Goal: Task Accomplishment & Management: Use online tool/utility

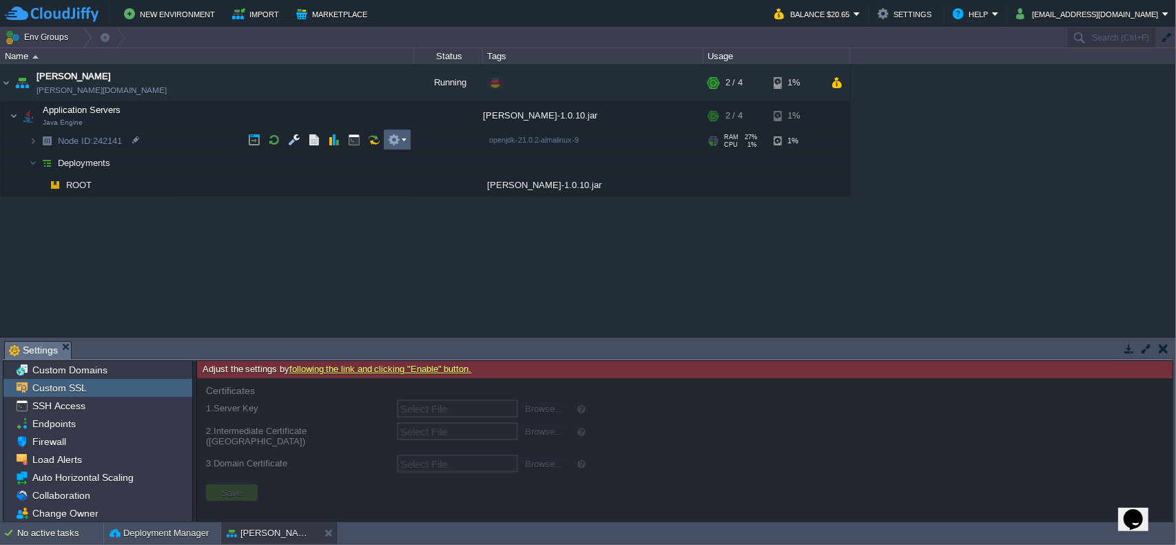
click at [404, 141] on em at bounding box center [397, 140] width 19 height 12
click at [282, 114] on div "garby [DOMAIN_NAME] Running + Add to Env Group RAM 27% CPU 1% 2 / 4 1% Applicat…" at bounding box center [588, 200] width 1176 height 272
click at [401, 117] on em at bounding box center [397, 115] width 19 height 12
click at [224, 216] on div "garby [DOMAIN_NAME] Running + Add to Env Group RAM 27% CPU 1% 2 / 4 1% Applicat…" at bounding box center [588, 200] width 1176 height 272
click at [402, 122] on td at bounding box center [398, 115] width 28 height 21
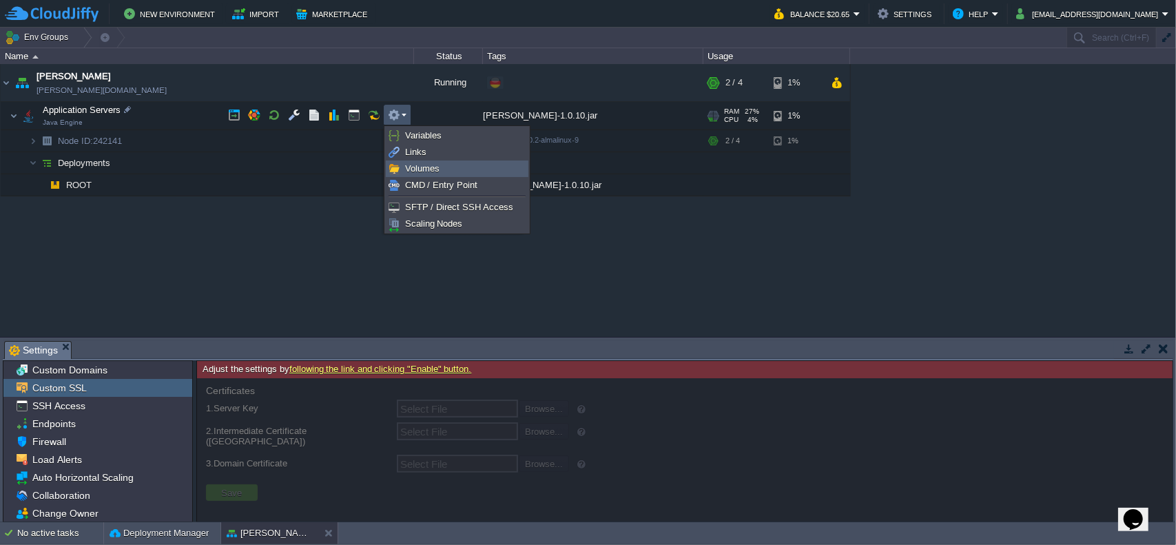
click at [433, 170] on span "Volumes" at bounding box center [422, 168] width 34 height 10
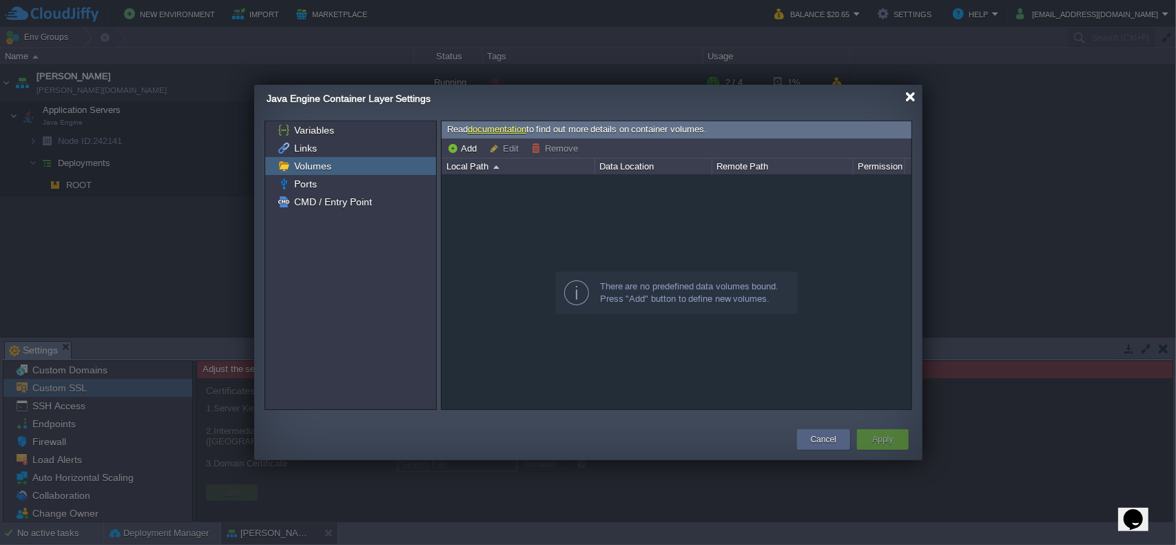
click at [911, 93] on div at bounding box center [910, 97] width 10 height 10
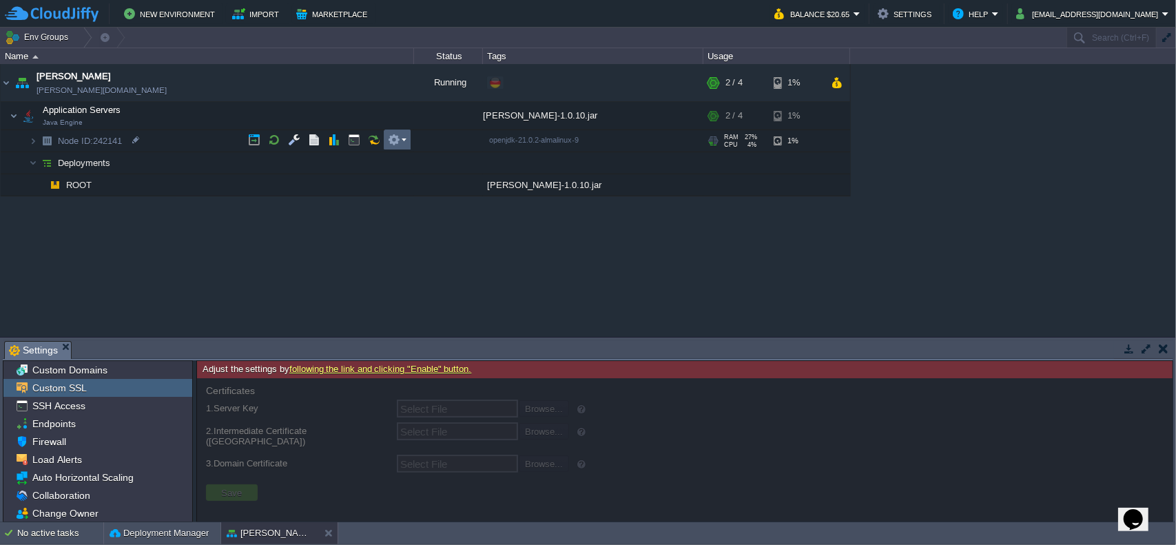
click at [406, 140] on em at bounding box center [397, 140] width 19 height 12
click at [294, 141] on button "button" at bounding box center [294, 140] width 12 height 12
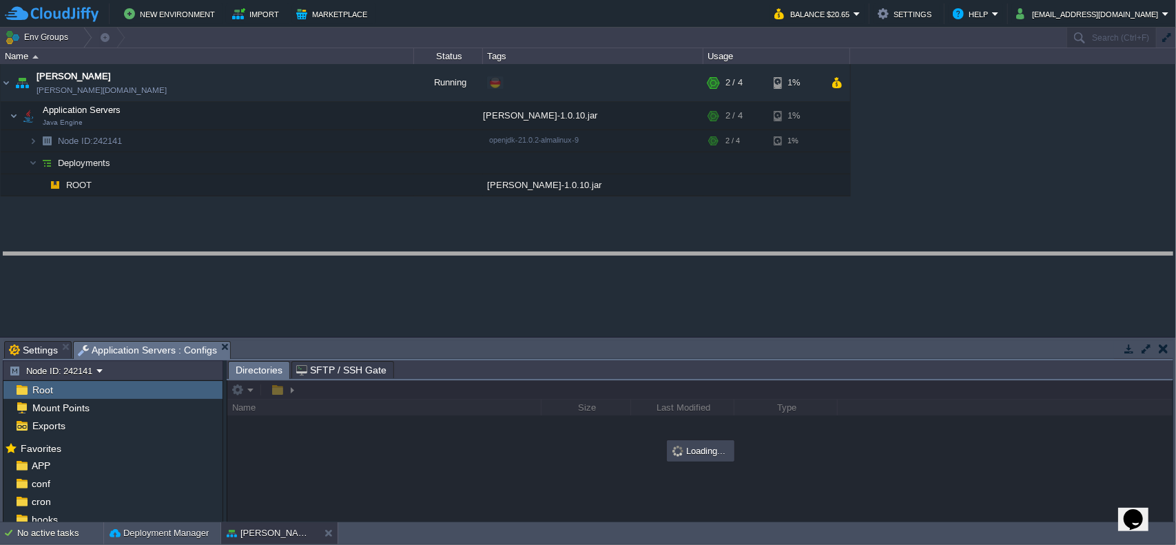
drag, startPoint x: 329, startPoint y: 343, endPoint x: 327, endPoint y: 243, distance: 99.9
click at [327, 243] on body "New Environment Import Marketplace Bonus $0.00 Upgrade Account Balance $20.65 S…" at bounding box center [588, 272] width 1176 height 545
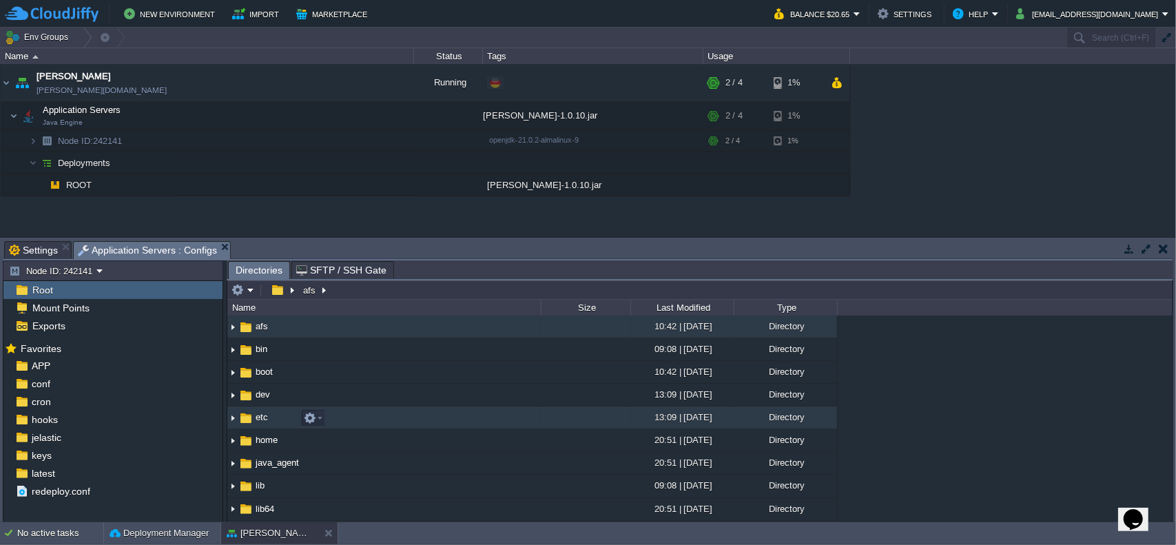
click at [231, 420] on img at bounding box center [232, 417] width 11 height 21
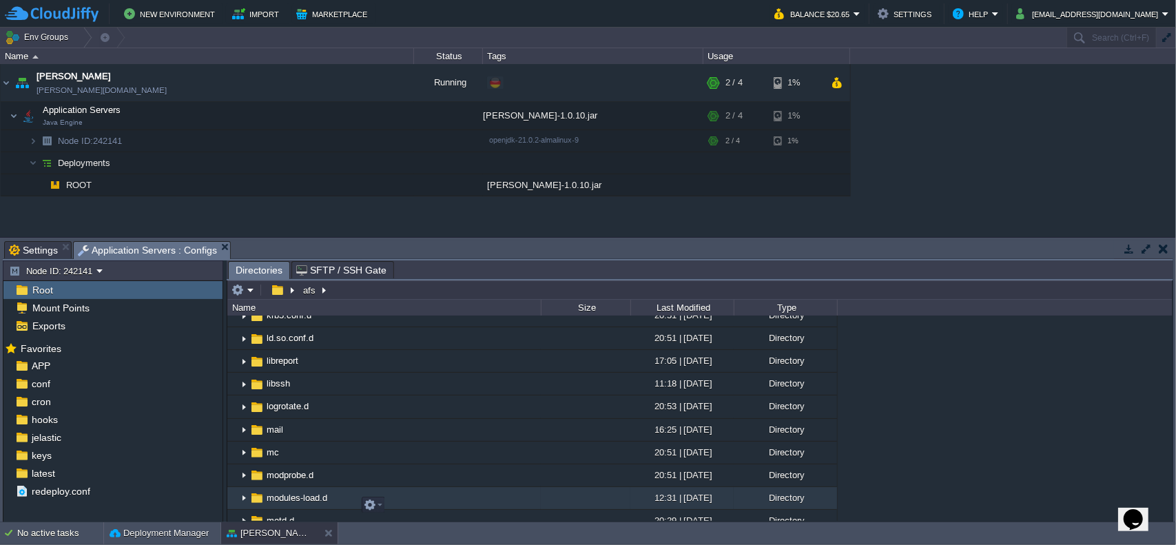
scroll to position [827, 0]
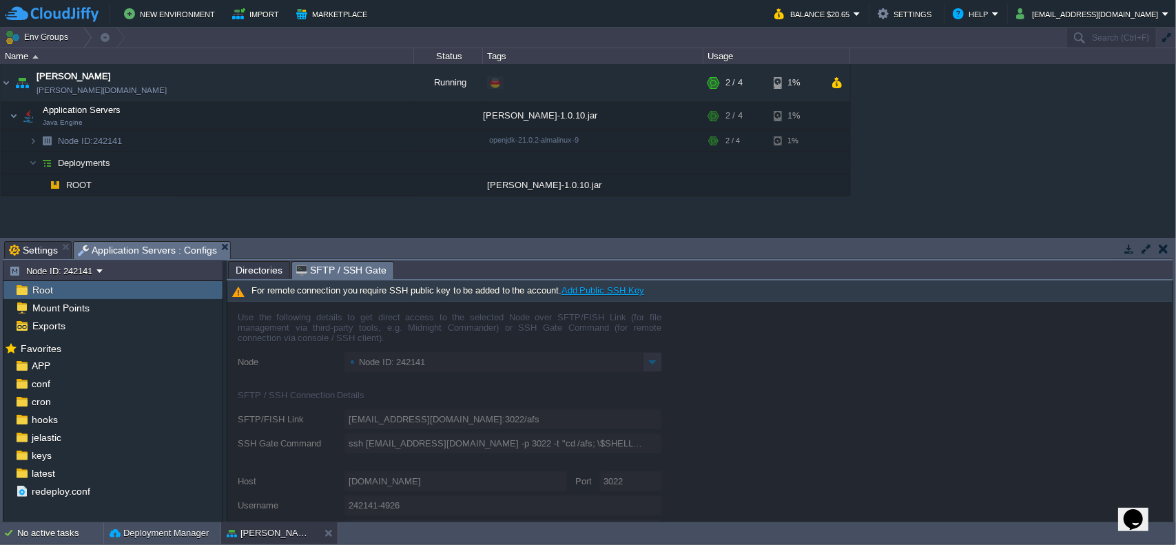
click at [344, 264] on span "SFTP / SSH Gate" at bounding box center [341, 270] width 90 height 17
click at [262, 271] on span "Directories" at bounding box center [259, 270] width 47 height 17
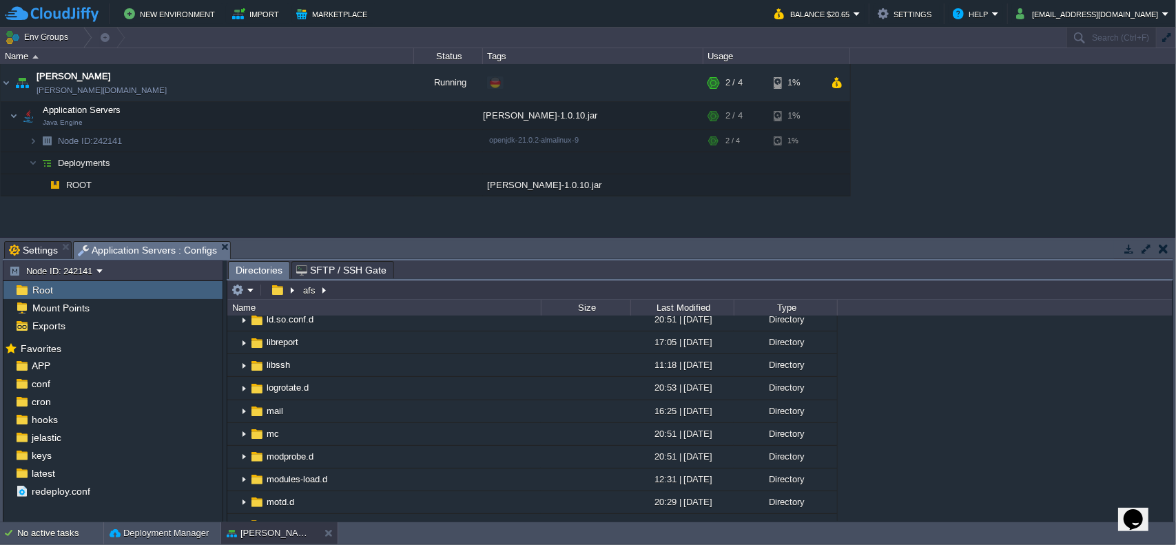
click at [231, 247] on span at bounding box center [231, 249] width 1 height 17
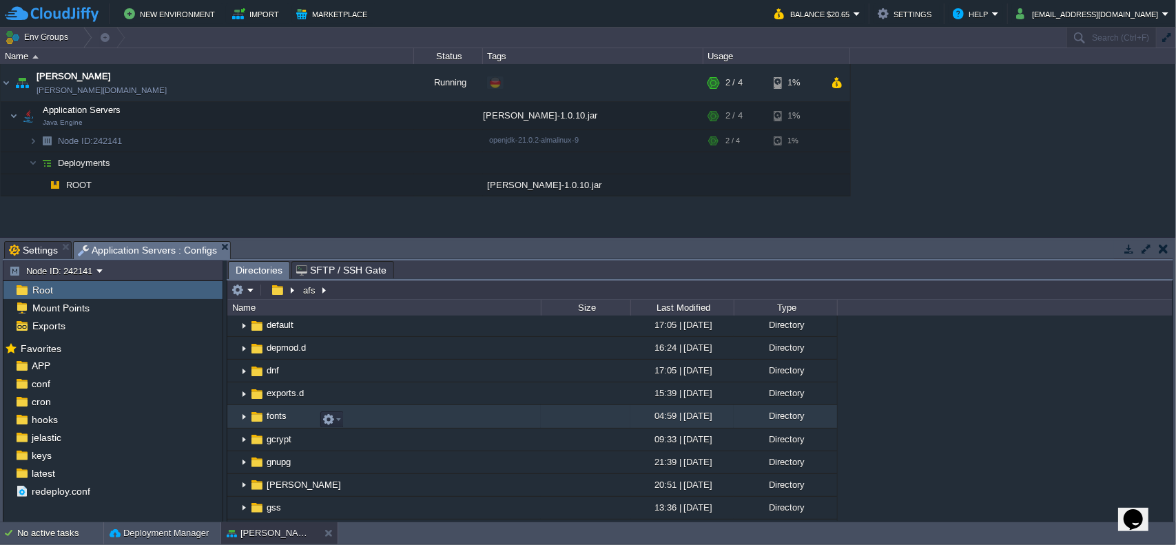
scroll to position [413, 0]
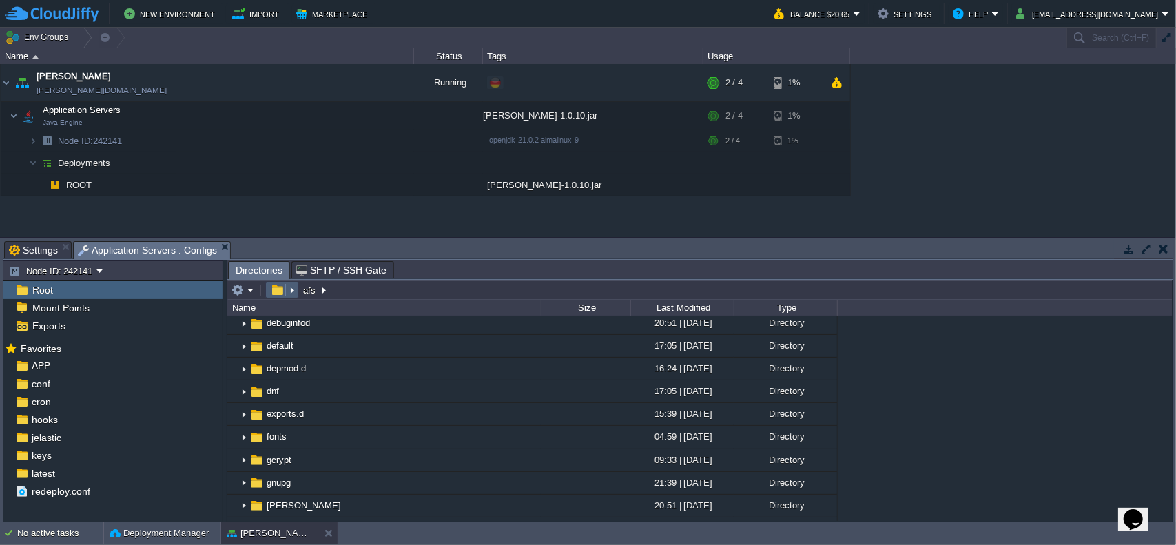
click at [291, 289] on em at bounding box center [282, 290] width 30 height 12
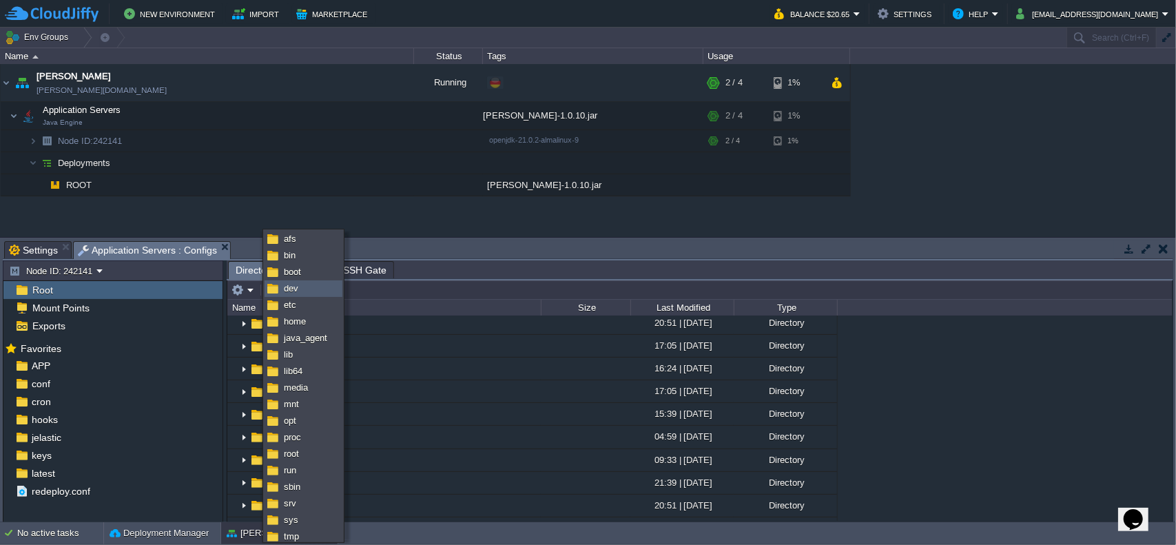
click at [277, 291] on img at bounding box center [272, 288] width 11 height 11
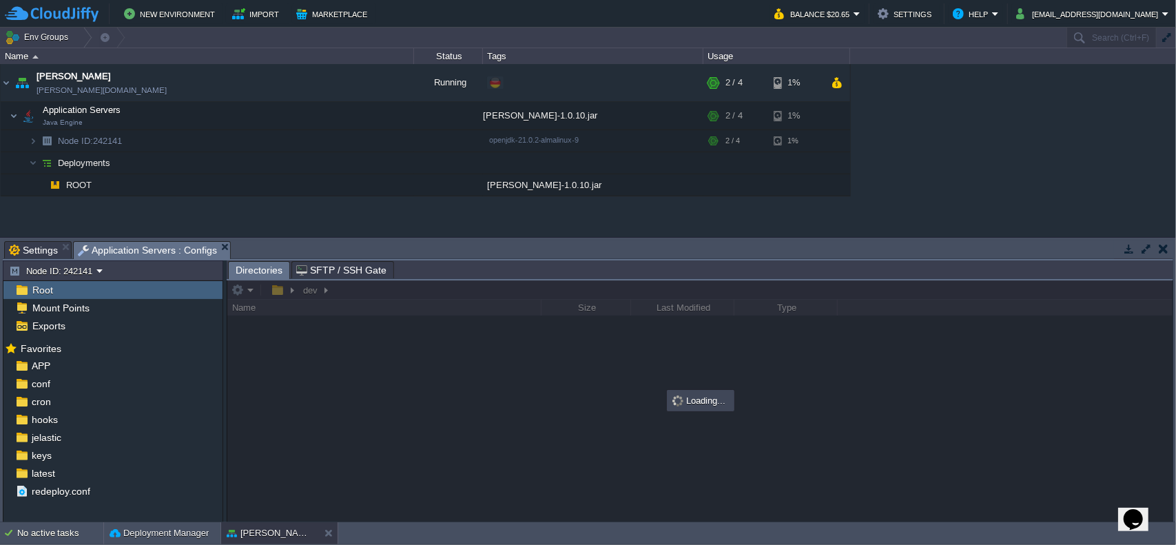
scroll to position [0, 0]
click at [290, 291] on div at bounding box center [699, 400] width 945 height 241
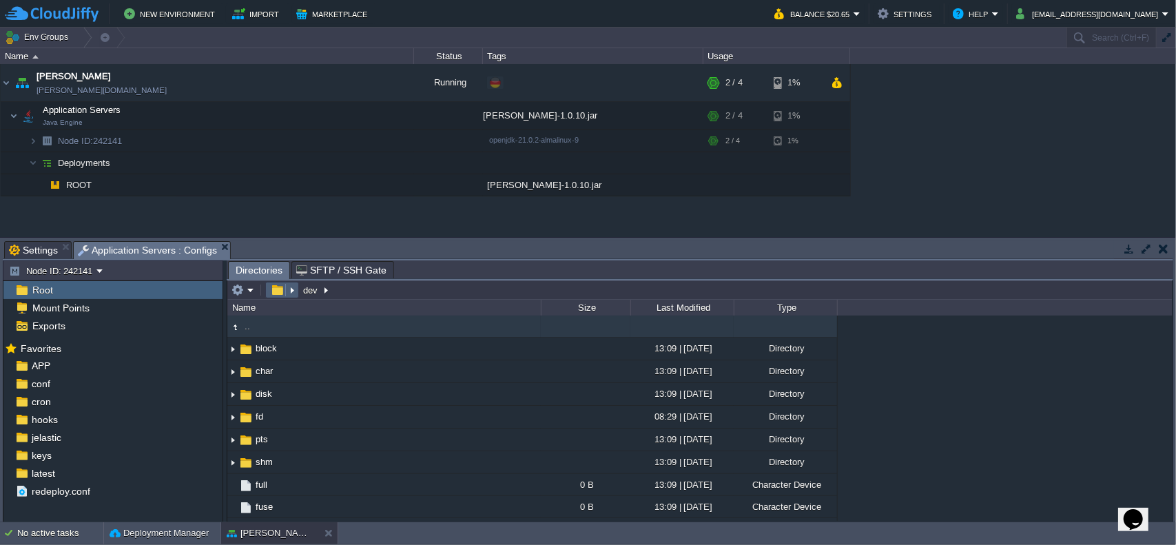
click at [289, 288] on em at bounding box center [282, 290] width 30 height 12
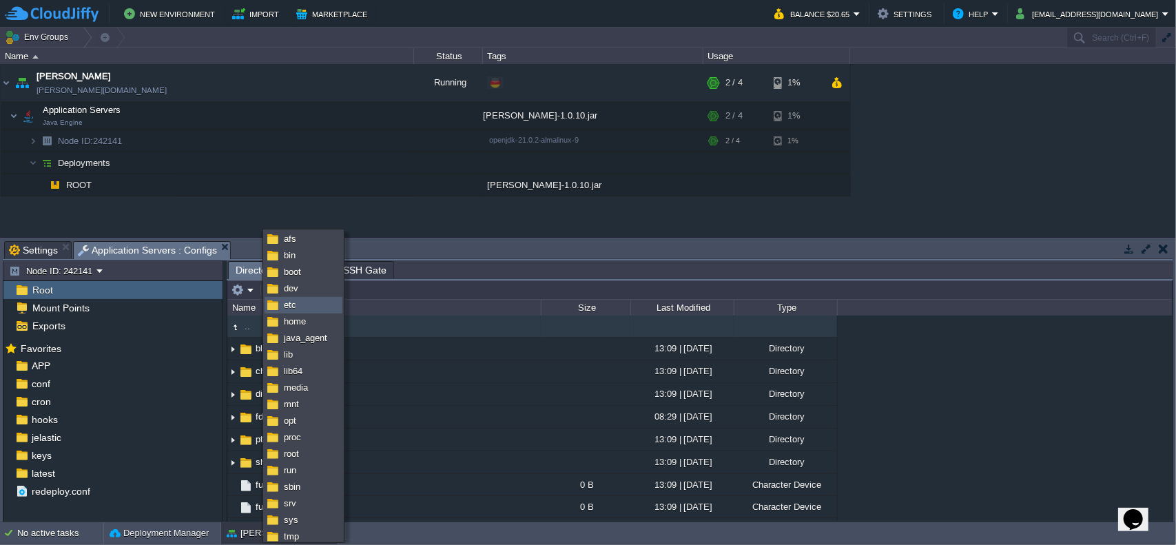
click at [309, 312] on li "etc" at bounding box center [304, 305] width 78 height 17
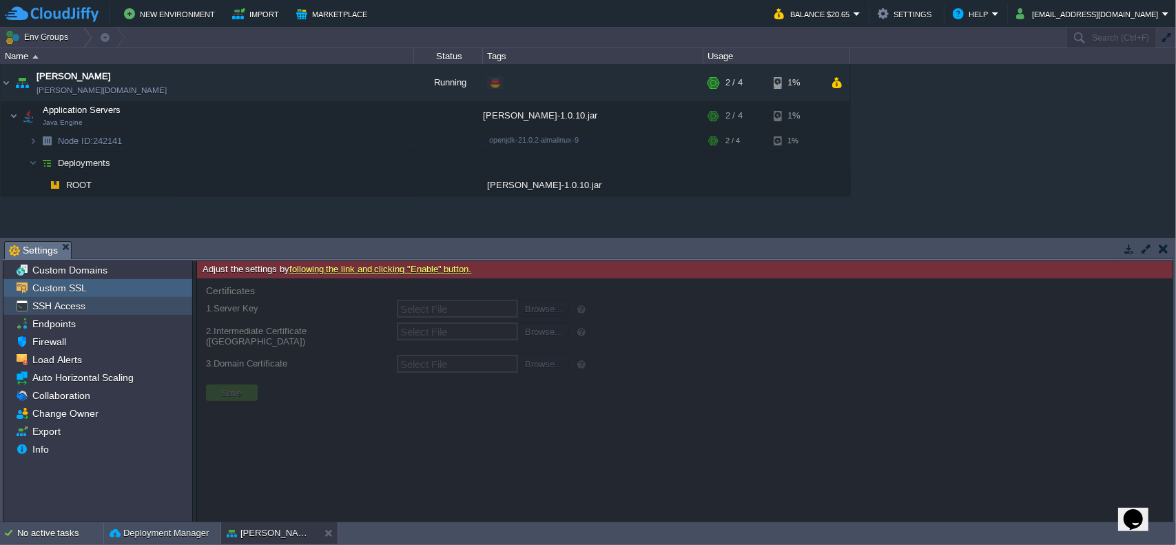
click at [69, 300] on span "SSH Access" at bounding box center [59, 306] width 58 height 12
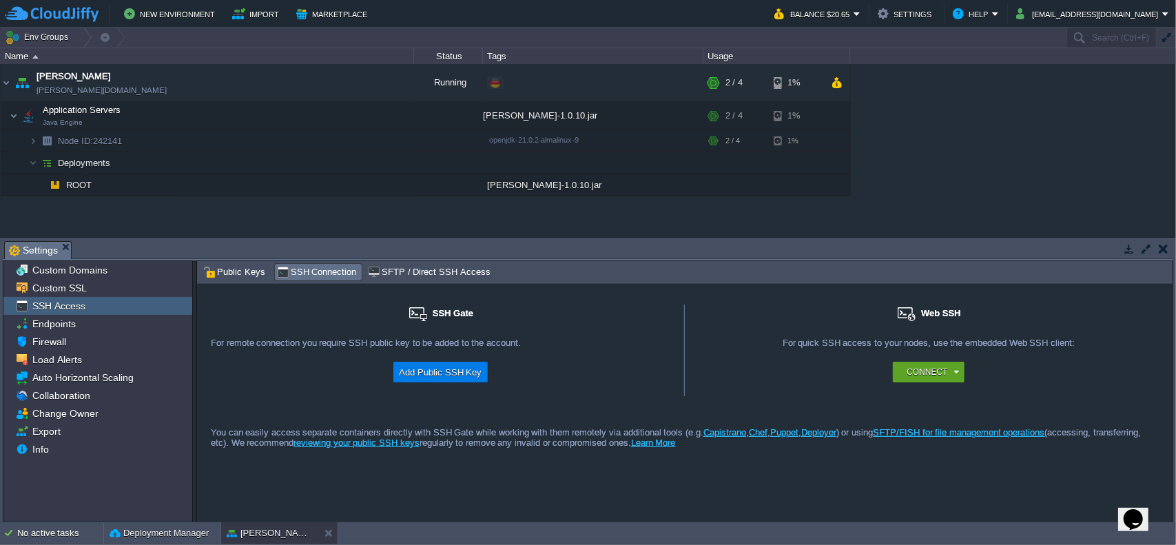
click at [314, 266] on span "SSH Connection" at bounding box center [317, 272] width 80 height 15
click at [397, 267] on span "SFTP / Direct SSH Access" at bounding box center [429, 272] width 122 height 15
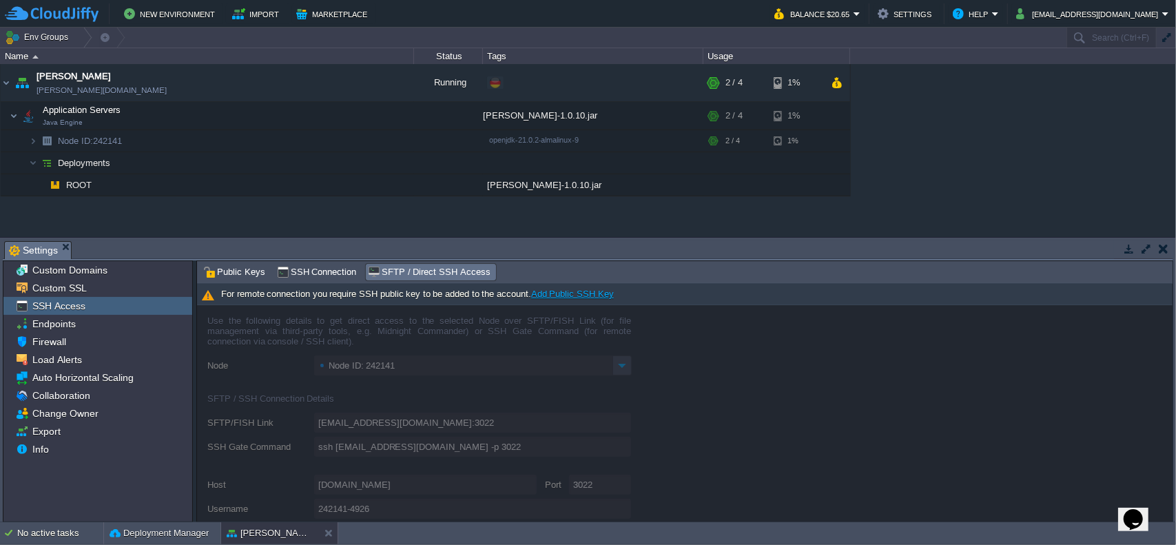
click at [284, 284] on div "For remote connection you require SSH public key to be added to the account. Ad…" at bounding box center [684, 294] width 975 height 21
click at [294, 273] on span "SSH Connection" at bounding box center [317, 272] width 80 height 15
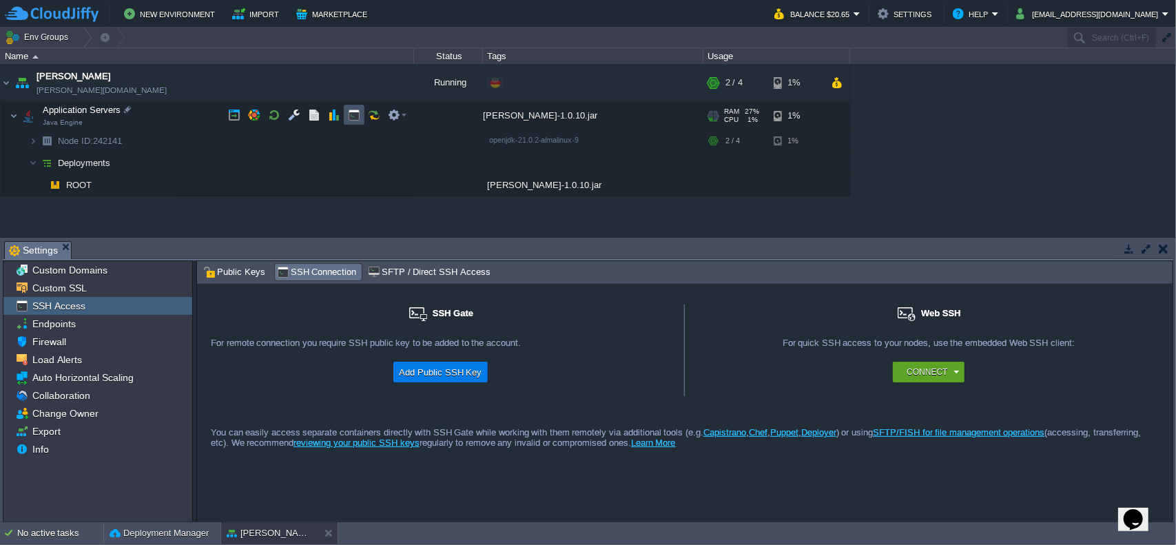
click at [350, 118] on button "button" at bounding box center [354, 115] width 12 height 12
click at [76, 37] on div at bounding box center [83, 38] width 19 height 20
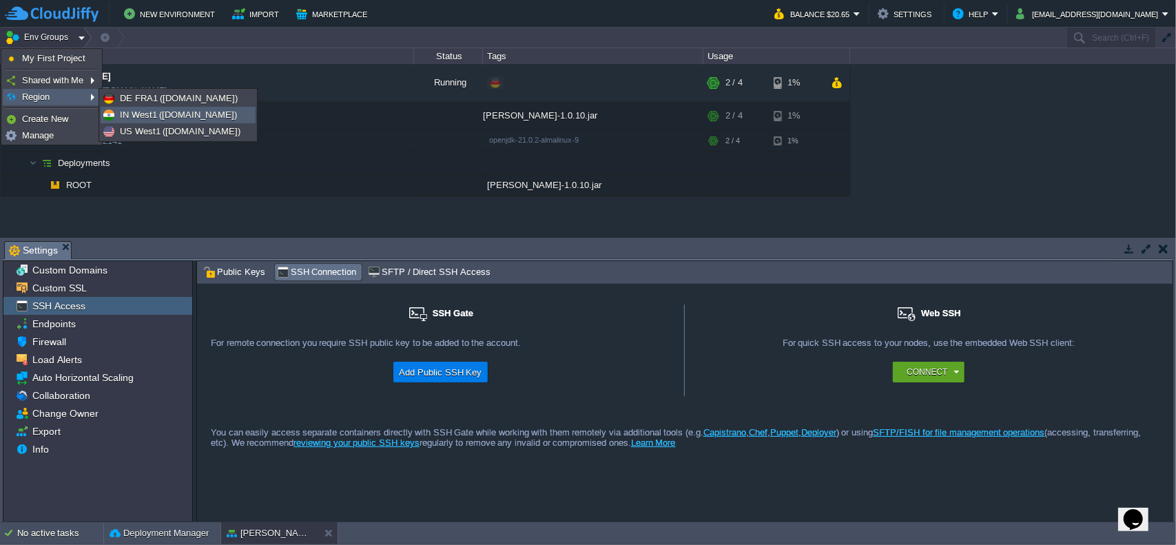
click at [176, 116] on span "IN West1 ([DOMAIN_NAME])" at bounding box center [178, 115] width 117 height 10
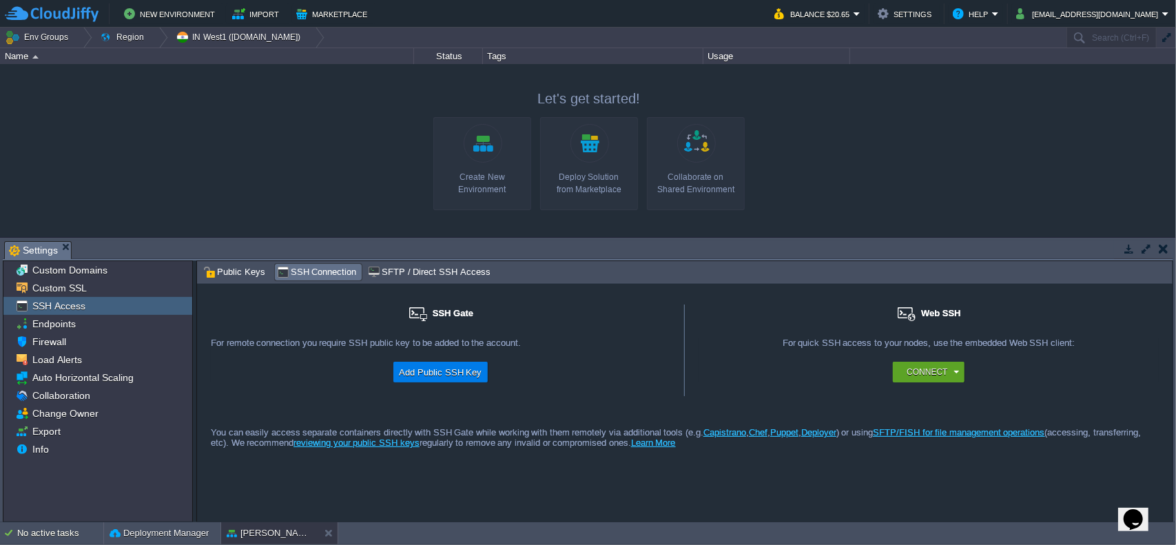
click at [503, 183] on div "Create New Environment" at bounding box center [482, 183] width 90 height 25
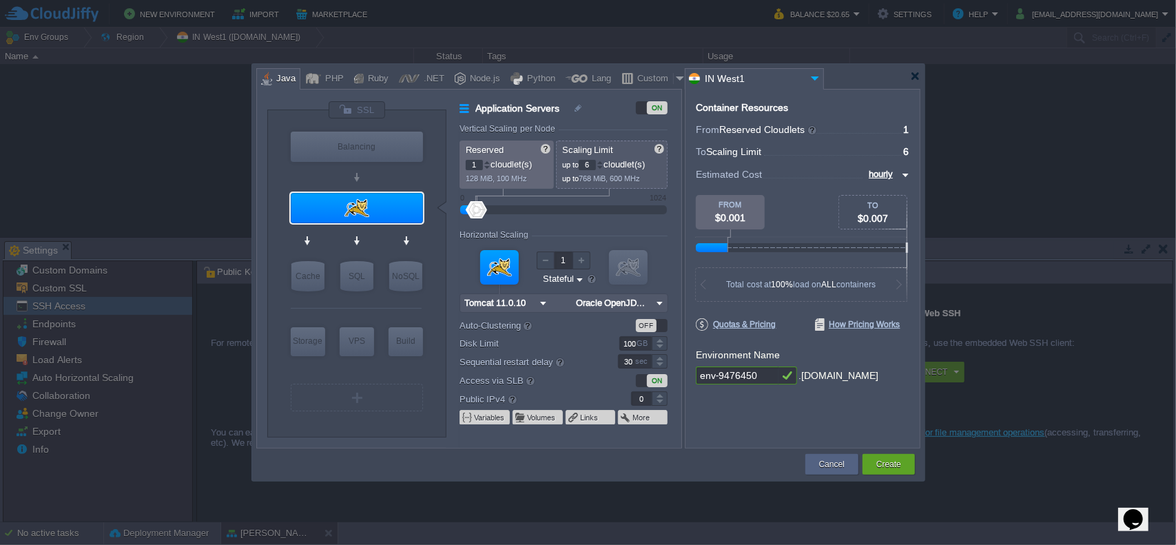
type input "NGINX 1.28.0"
click at [922, 74] on div at bounding box center [590, 76] width 668 height 25
click at [918, 79] on div at bounding box center [915, 76] width 10 height 10
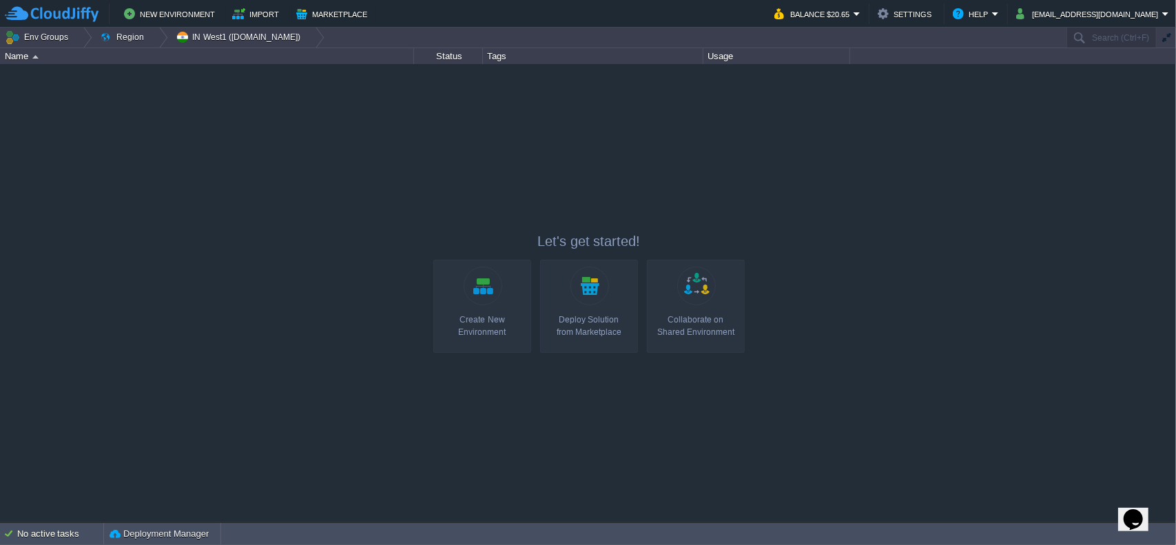
click at [483, 298] on link "Create New Environment" at bounding box center [482, 306] width 98 height 93
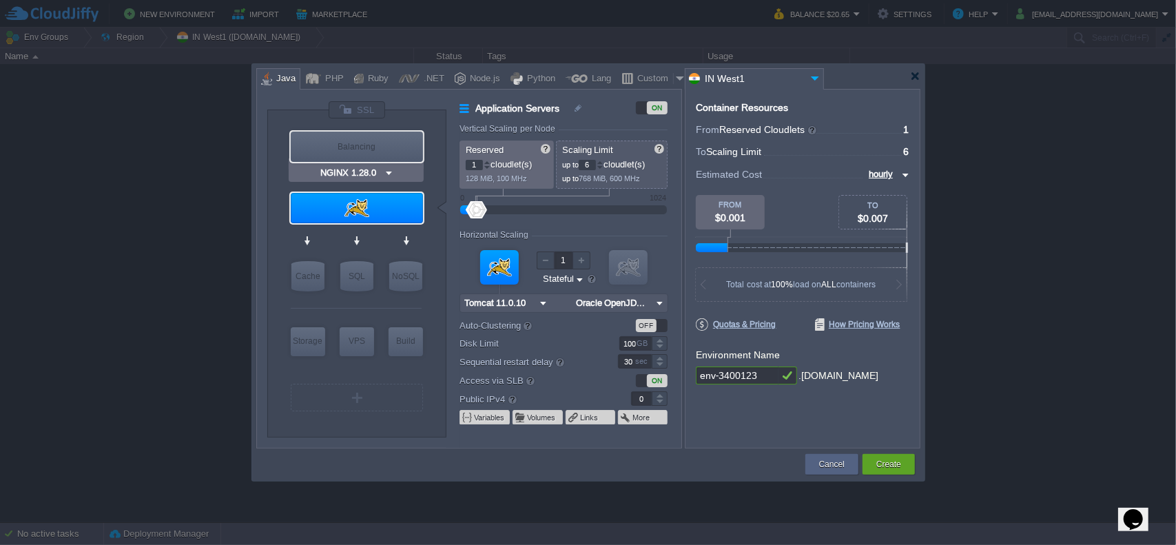
type input "Tomcat 11.0.10"
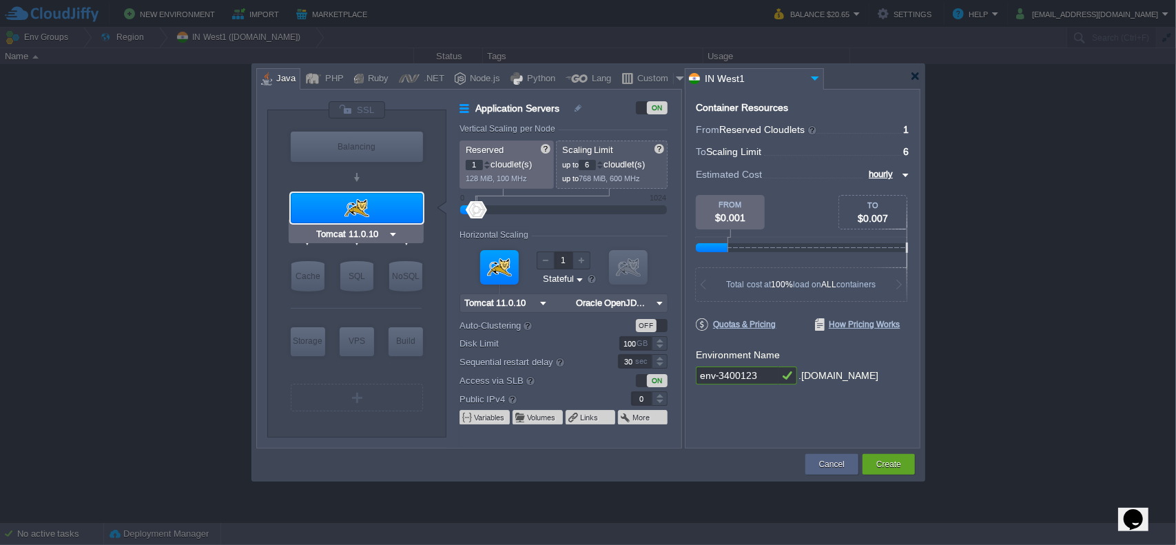
click at [380, 229] on input "Tomcat 11.0.10" at bounding box center [350, 234] width 74 height 14
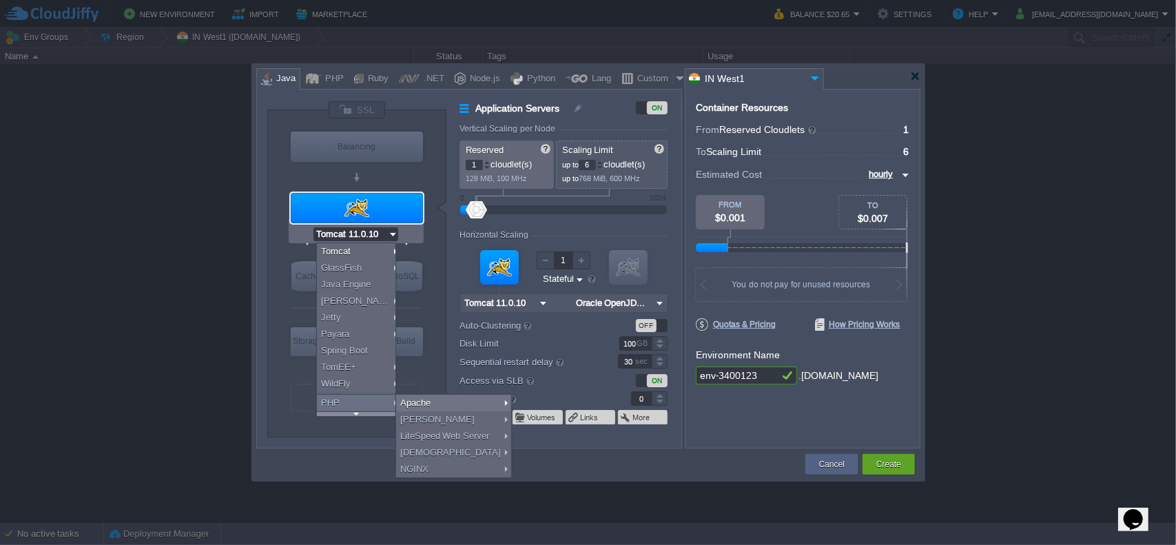
click at [363, 411] on div at bounding box center [356, 413] width 79 height 5
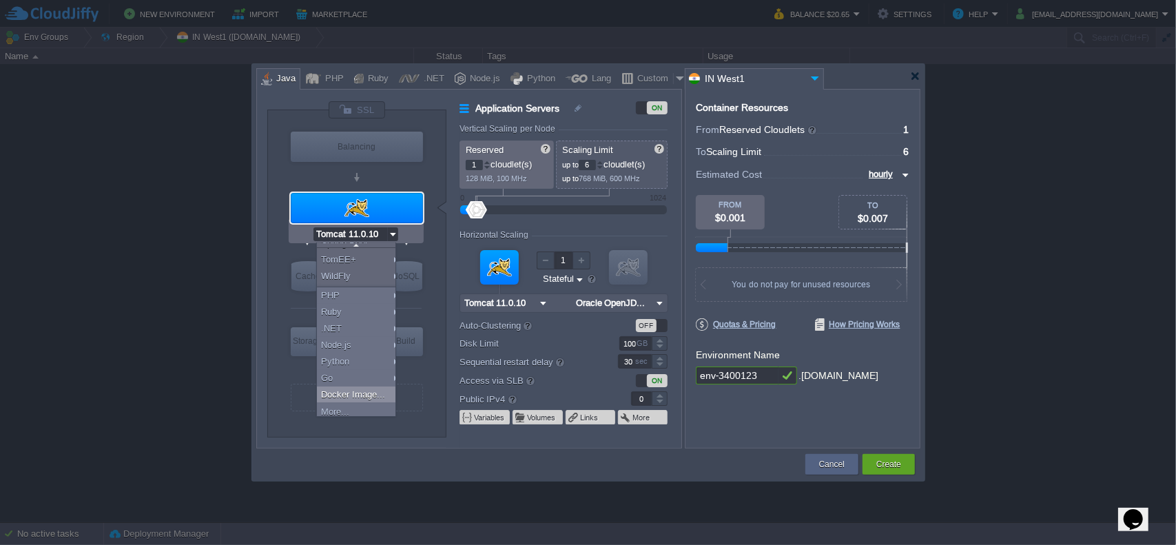
scroll to position [112, 0]
click at [364, 405] on div "More..." at bounding box center [358, 408] width 83 height 17
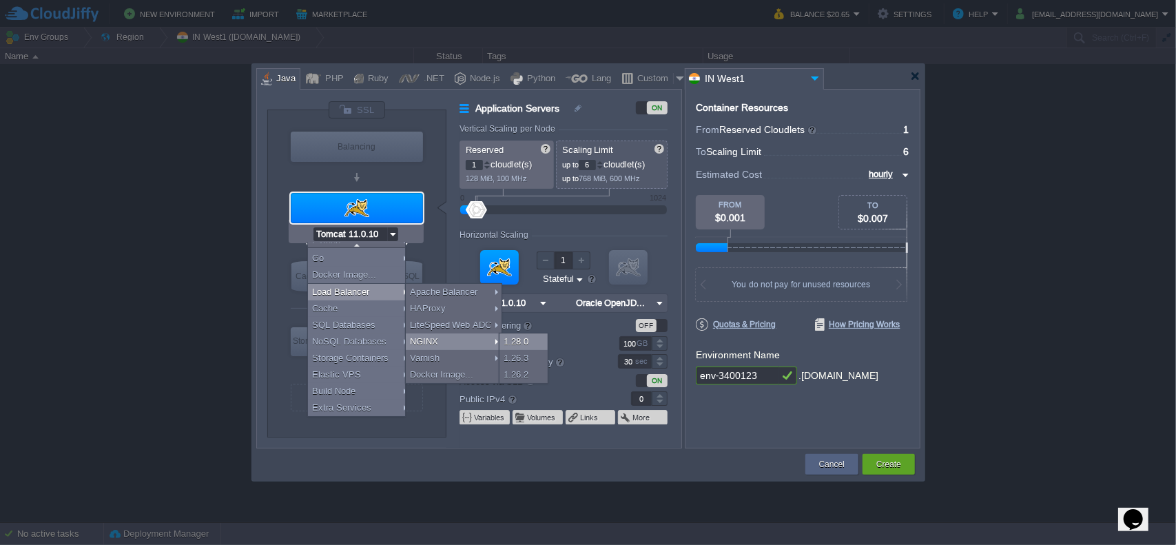
click at [521, 341] on div "1.28.0" at bounding box center [523, 341] width 48 height 17
type input "Load Balancer"
type input "4"
type input "NGINX 1.28.0"
type input "1.28.0-almalin..."
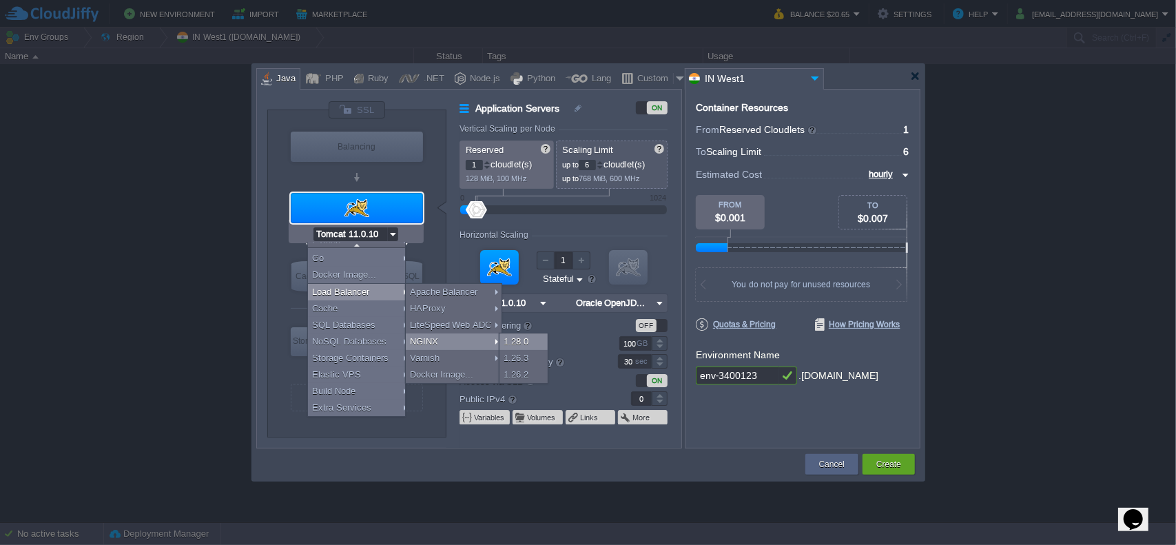
type input "Stateful"
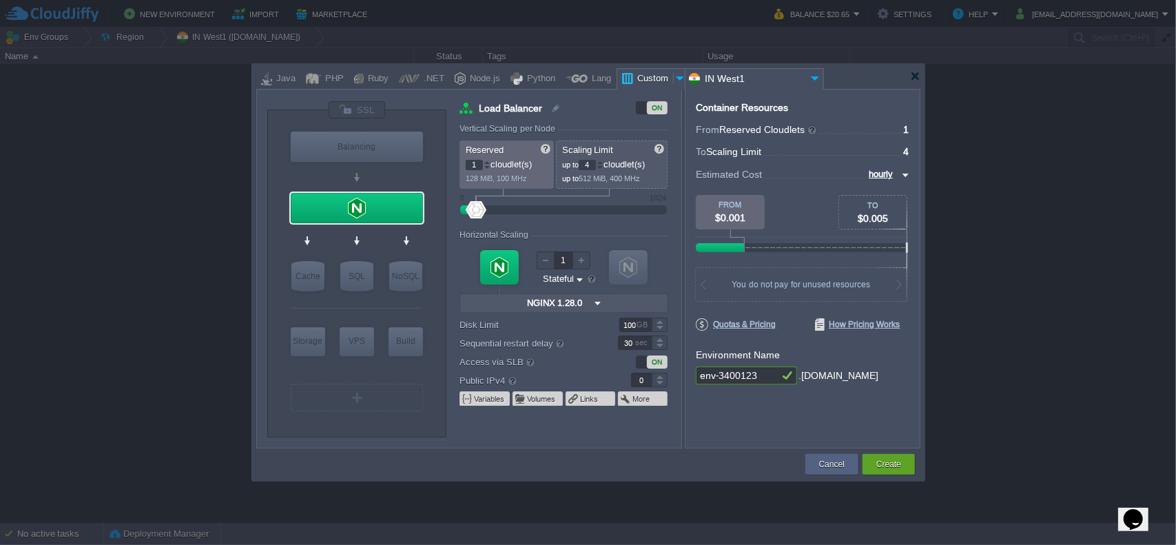
scroll to position [0, 0]
type input "NGINX 1.28.0"
click at [905, 175] on img at bounding box center [903, 175] width 11 height 17
click at [904, 193] on div "monthly" at bounding box center [885, 191] width 47 height 17
type input "monthly"
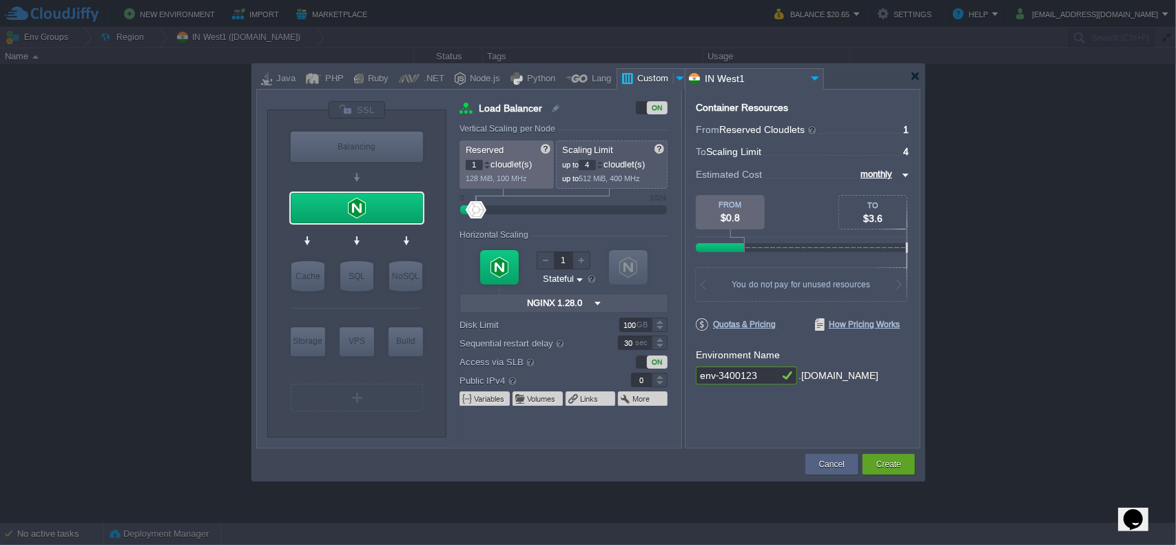
click at [915, 221] on div "Container Resources From Reserved Cloudlets ... = 1 not added To Scaling Limit …" at bounding box center [803, 269] width 236 height 360
click at [918, 74] on div at bounding box center [915, 76] width 10 height 10
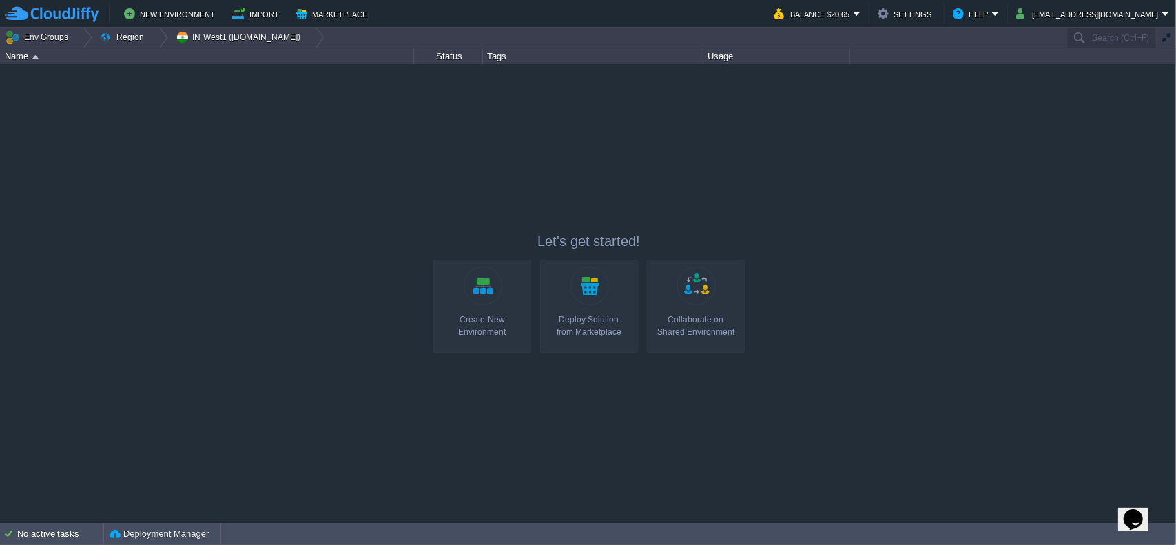
click at [493, 291] on link "Create New Environment" at bounding box center [482, 306] width 98 height 93
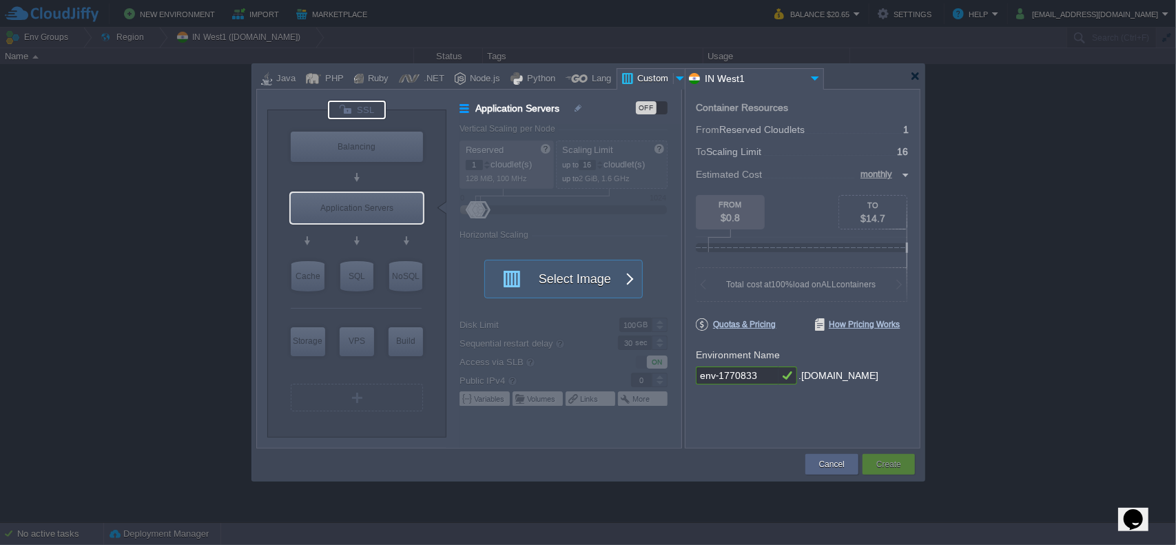
click at [371, 114] on div at bounding box center [357, 110] width 58 height 19
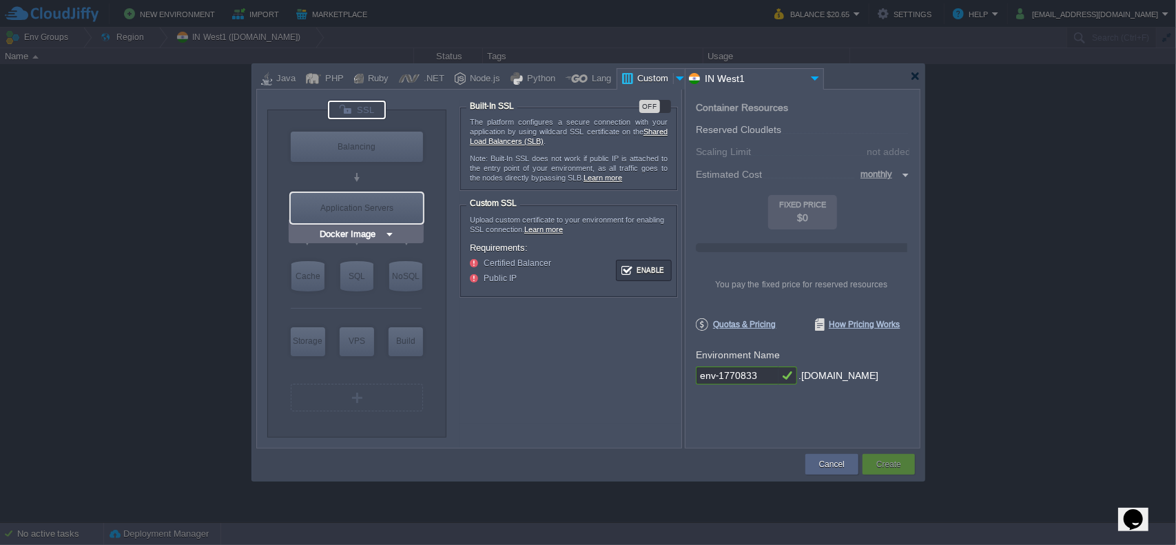
click at [359, 220] on div "Application Servers" at bounding box center [357, 208] width 132 height 30
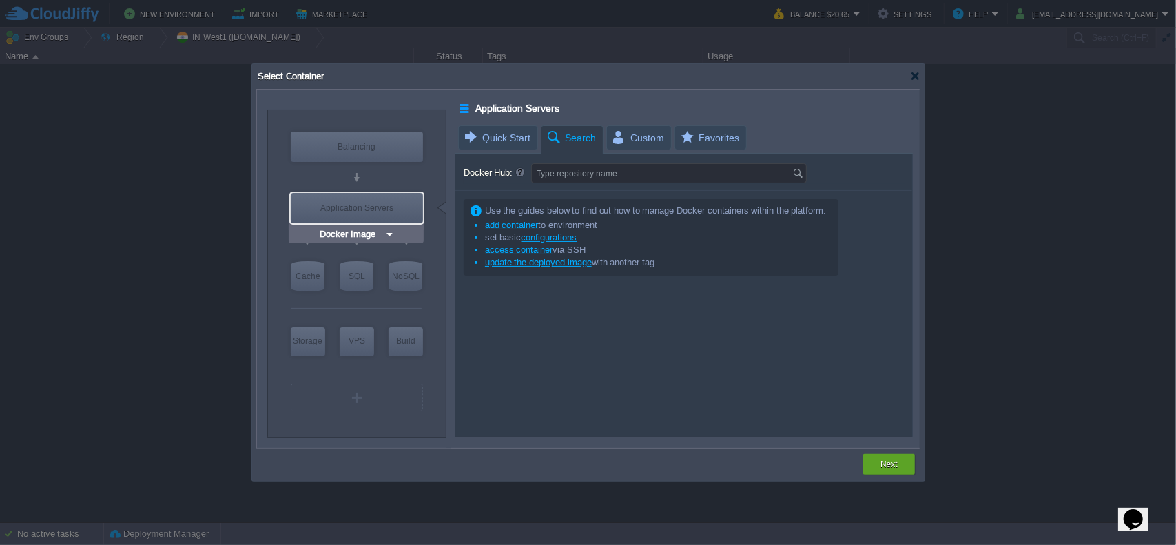
click at [388, 231] on img at bounding box center [389, 234] width 10 height 14
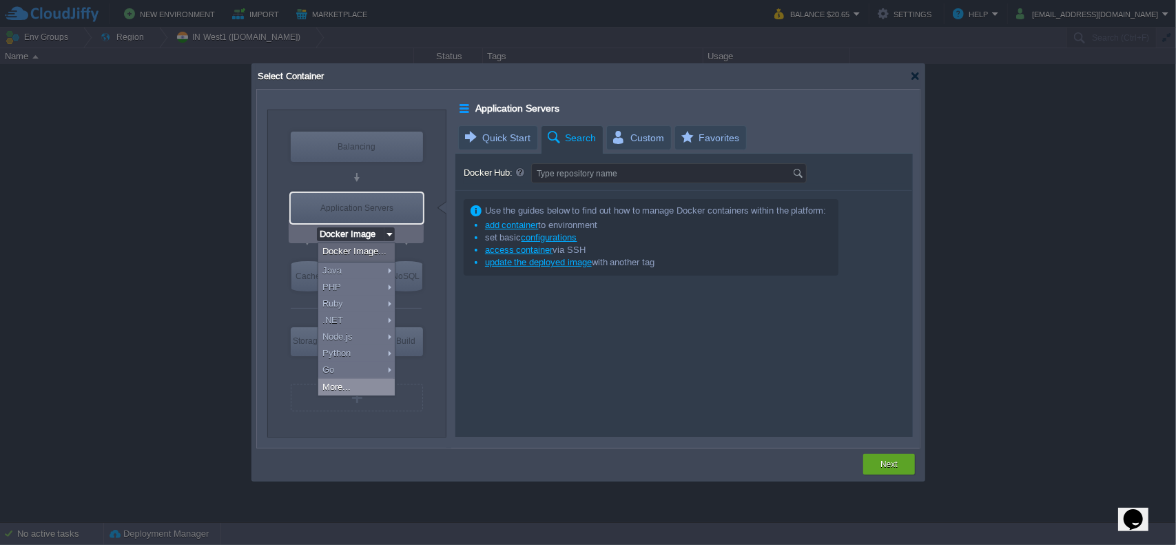
click at [372, 392] on div "More..." at bounding box center [356, 387] width 76 height 17
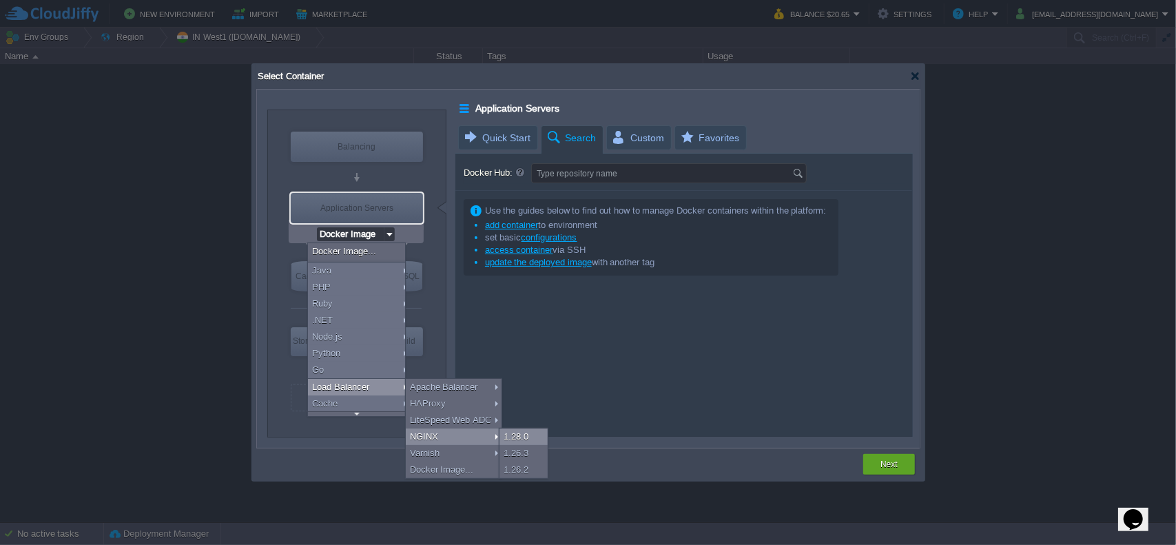
click at [513, 432] on div "1.28.0" at bounding box center [523, 436] width 48 height 17
type input "Load Balancer"
type input "4"
type input "NGINX 1.28.0"
type input "1.28.0-almalin..."
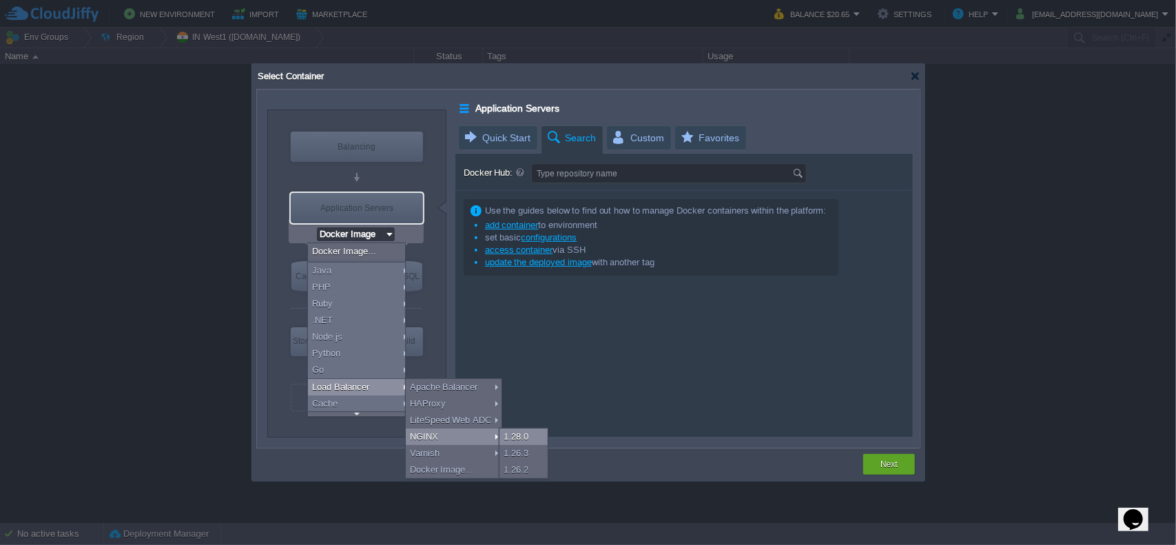
type input "Stateful"
type input "NGINX 1.28.0"
type input "Load Balancer"
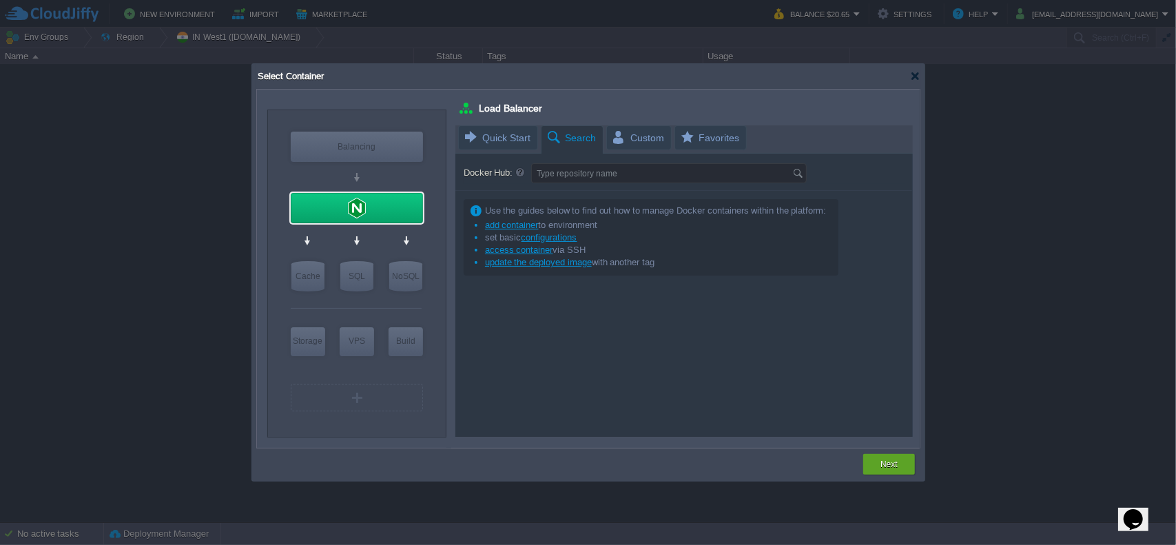
click at [506, 386] on div at bounding box center [683, 280] width 457 height 311
click at [915, 79] on div at bounding box center [915, 76] width 10 height 10
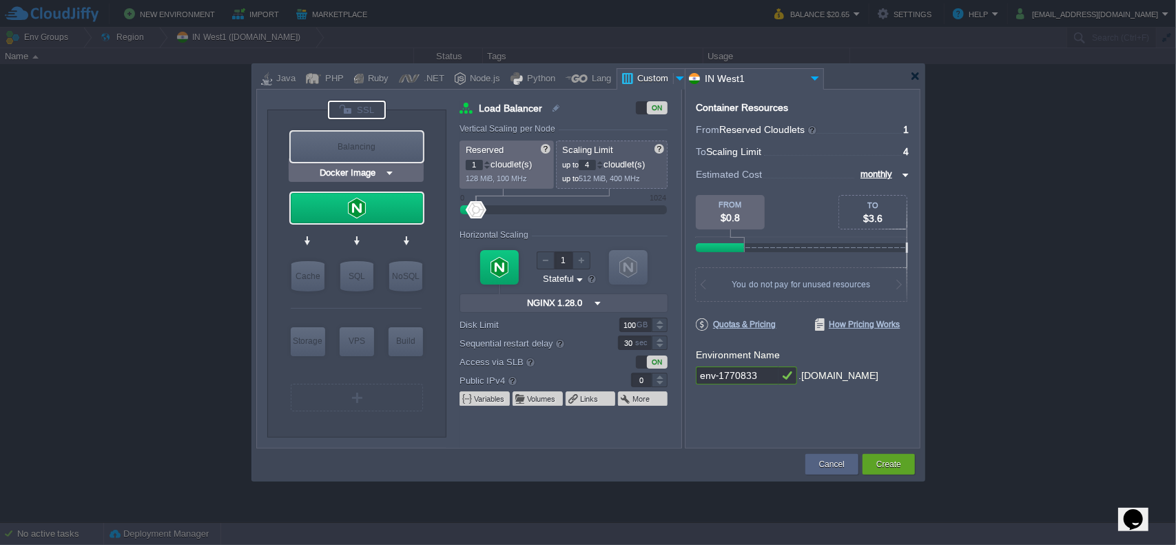
click at [371, 110] on div at bounding box center [357, 110] width 58 height 19
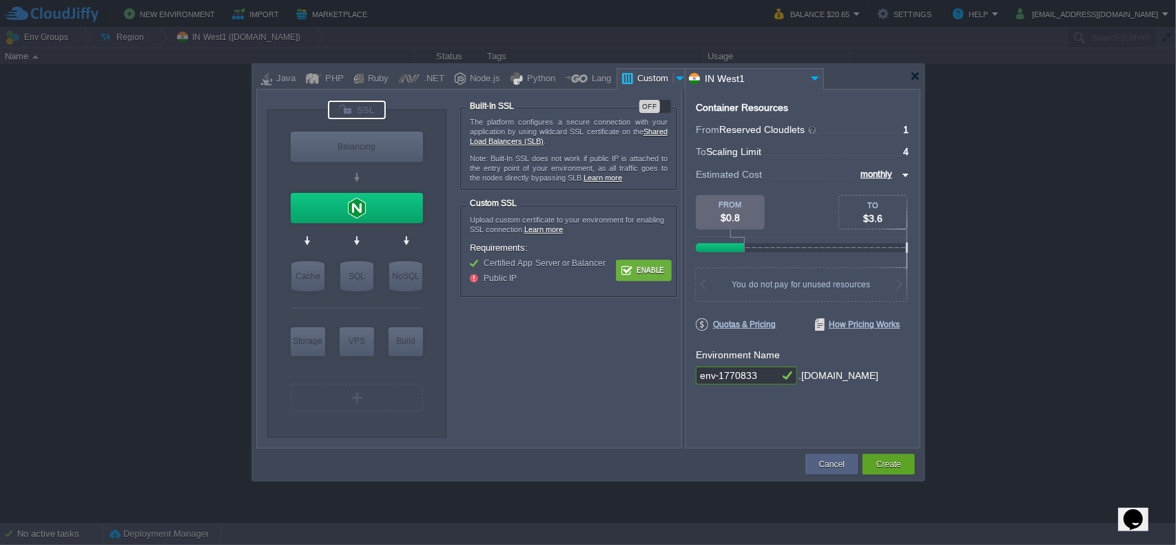
click at [643, 269] on button "Enable" at bounding box center [644, 270] width 52 height 17
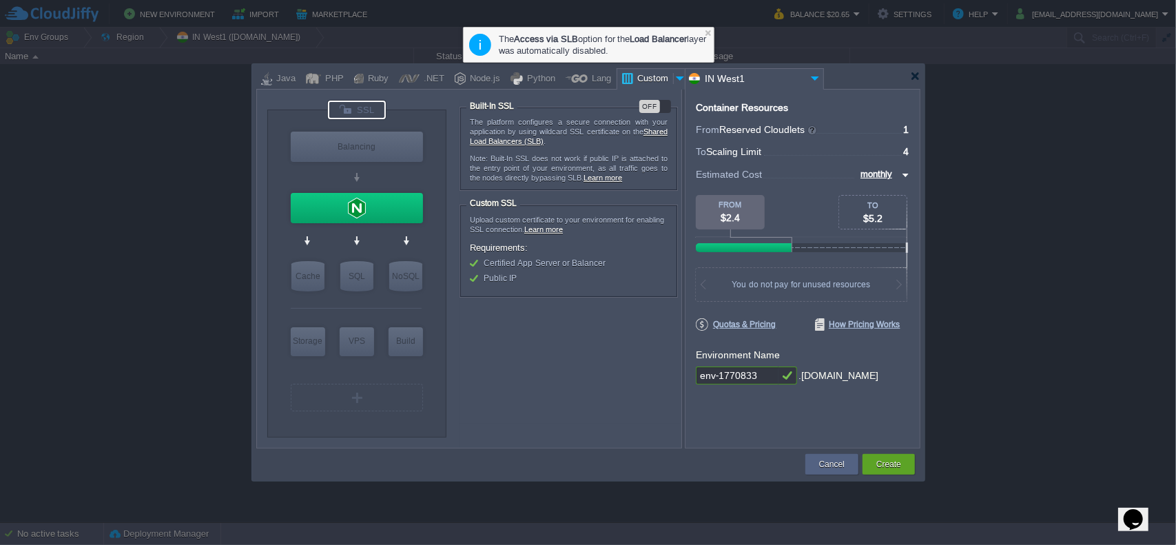
click at [500, 341] on form "The platform configures a secure connection with your application by using wild…" at bounding box center [569, 262] width 221 height 324
click at [383, 200] on div at bounding box center [357, 208] width 132 height 30
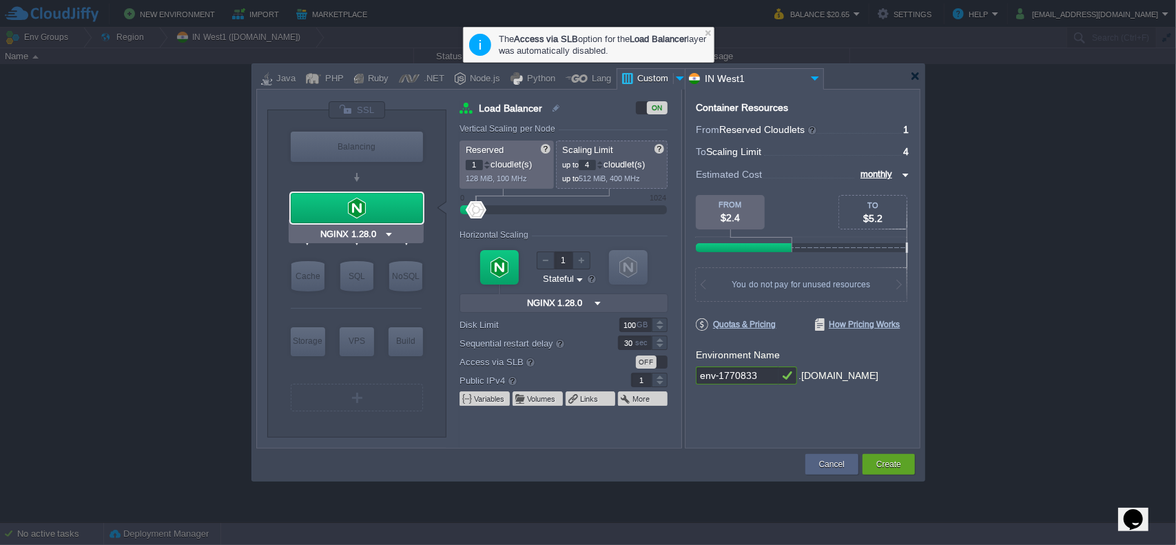
click at [384, 238] on img at bounding box center [389, 234] width 10 height 14
click at [561, 455] on td at bounding box center [529, 464] width 547 height 25
click at [384, 234] on img at bounding box center [389, 234] width 10 height 14
click at [522, 448] on div "VM Balancing VM Balancing VM Cache VM SQL VM NoSQL VM Storage VM VPS VM Build V…" at bounding box center [588, 269] width 664 height 360
drag, startPoint x: 361, startPoint y: 287, endPoint x: 371, endPoint y: 311, distance: 25.3
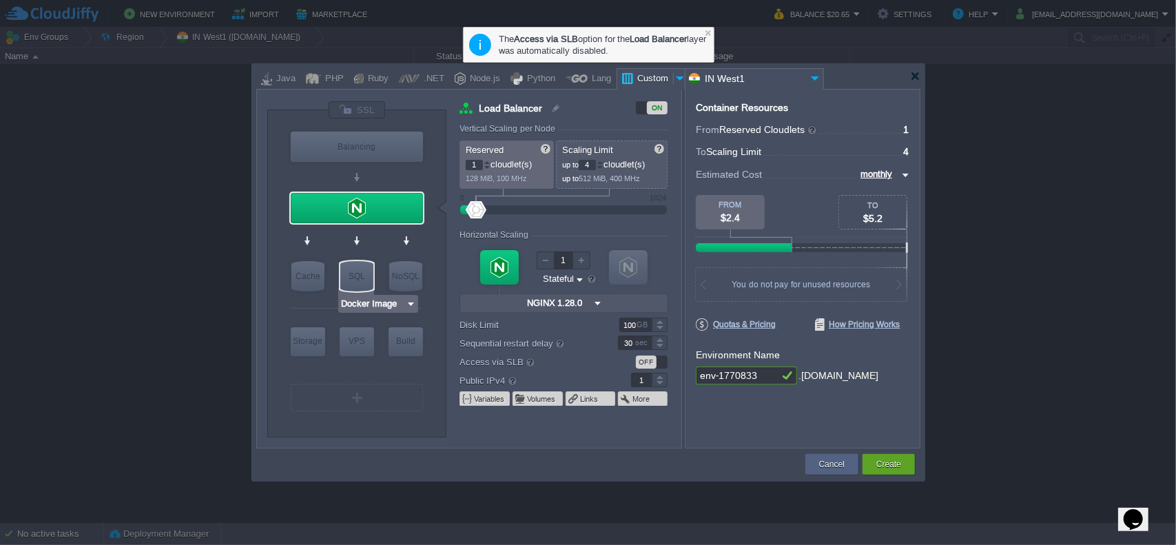
click at [371, 311] on div "VM Balancing VM Balancing VM Cache VM SQL VM NoSQL VM Storage VM VPS VM Build […" at bounding box center [356, 273] width 179 height 327
click at [373, 309] on input "Docker Image" at bounding box center [372, 304] width 65 height 14
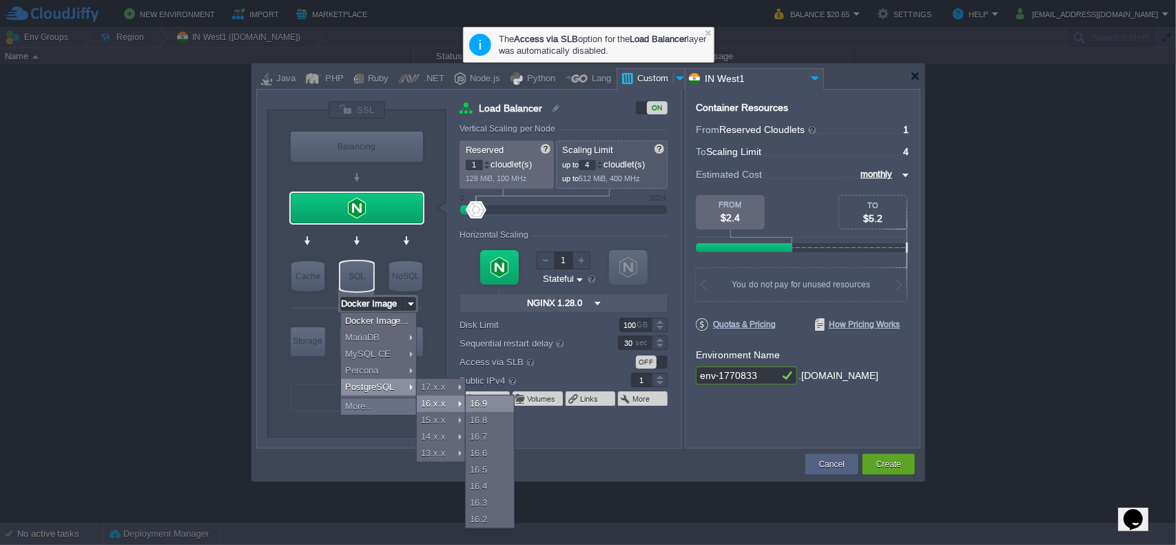
click at [482, 400] on div "16.9" at bounding box center [490, 403] width 48 height 17
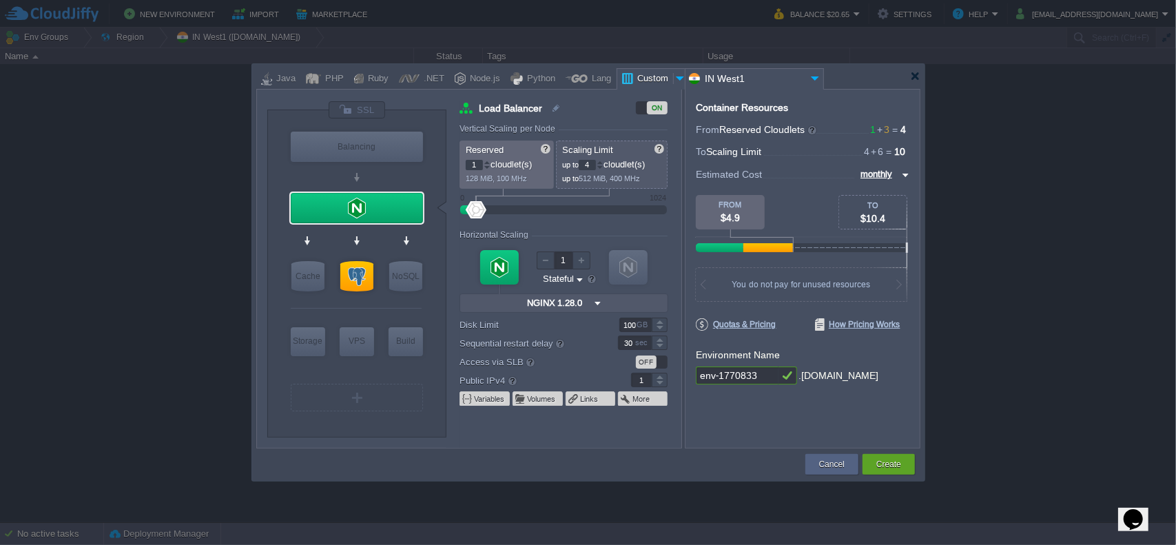
type input "PostgreSQL 16.9"
click at [346, 276] on div at bounding box center [356, 276] width 33 height 30
type input "SQL Databases"
type input "3"
type input "6"
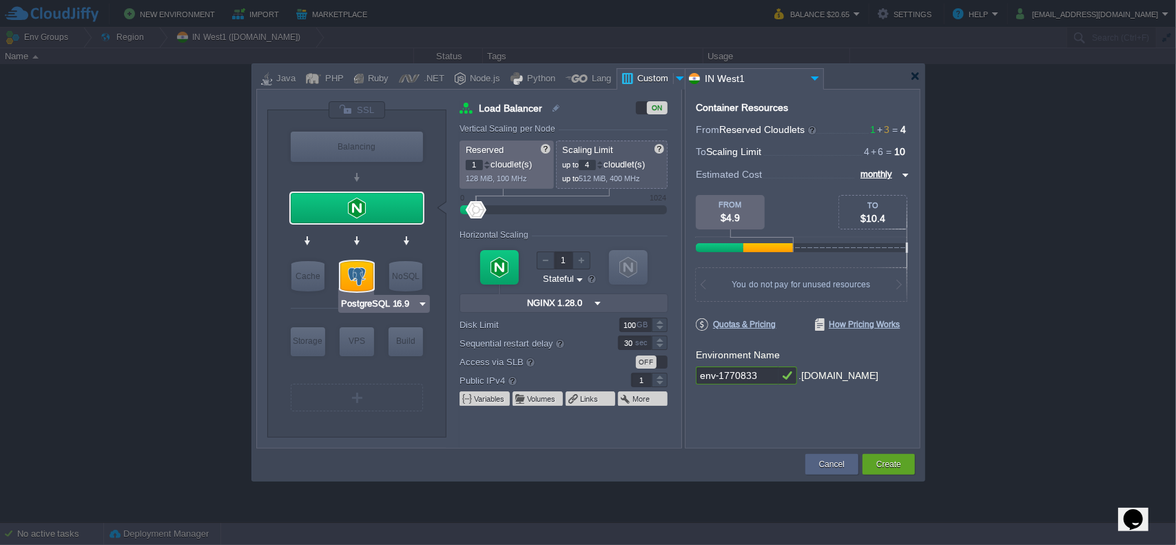
type input "PostgreSQL 16.9"
type input "16.9-almalinux-9"
type input "Stateless"
type input "0"
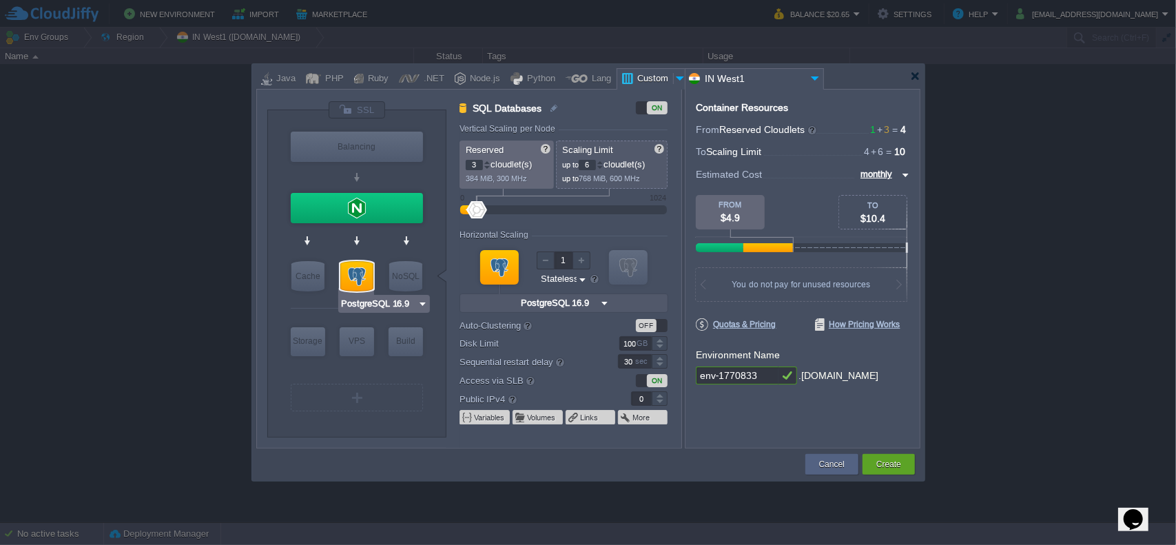
click at [362, 276] on div at bounding box center [356, 276] width 33 height 30
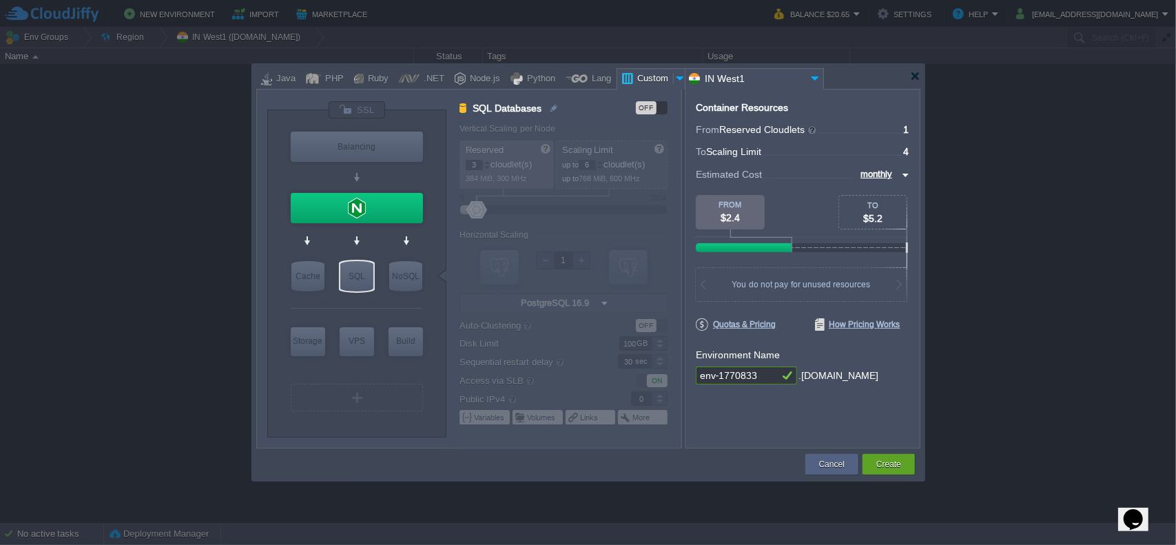
type input "NGINX 1.28.0"
click at [369, 216] on div at bounding box center [357, 208] width 132 height 30
type input "Load Balancer"
type input "1"
type input "4"
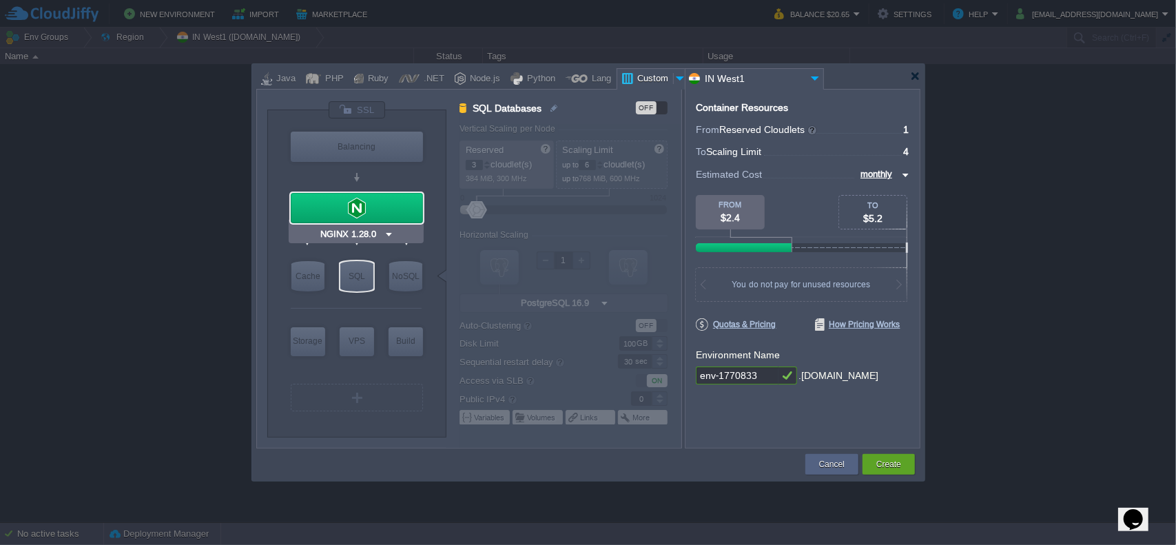
type input "NGINX 1.28.0"
type input "1.28.0-almalin..."
type input "Stateful"
type input "1"
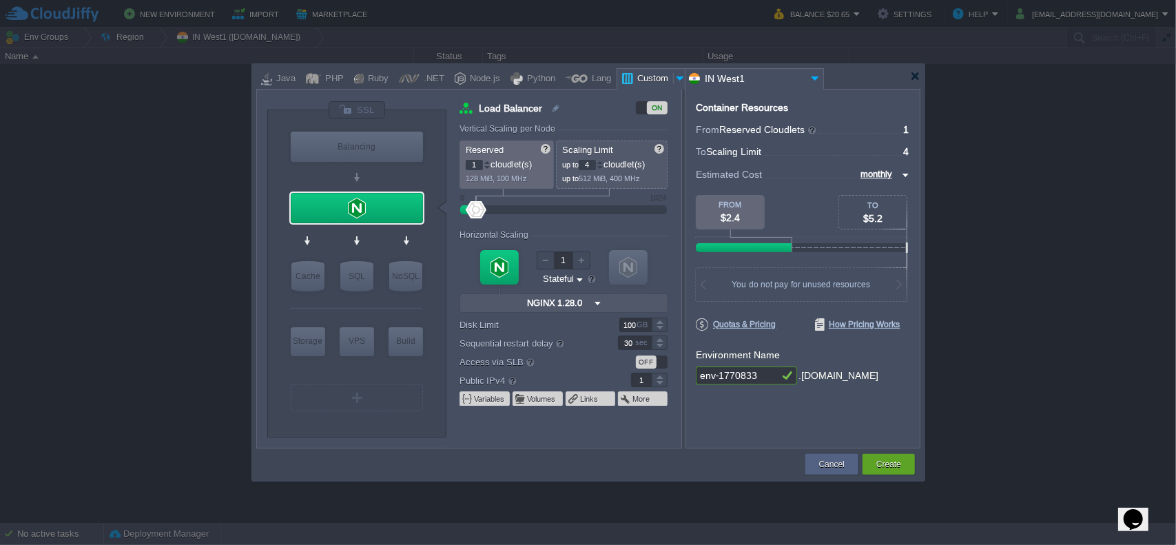
type input "NGINX 1.28.0"
click at [386, 234] on img at bounding box center [389, 234] width 10 height 14
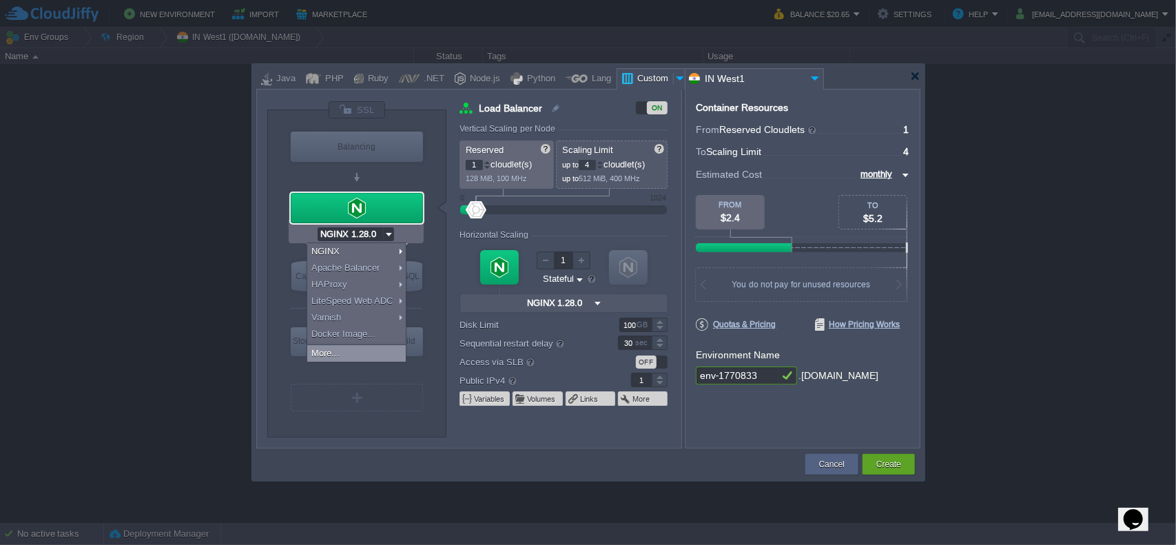
click at [371, 351] on div "More..." at bounding box center [356, 353] width 99 height 17
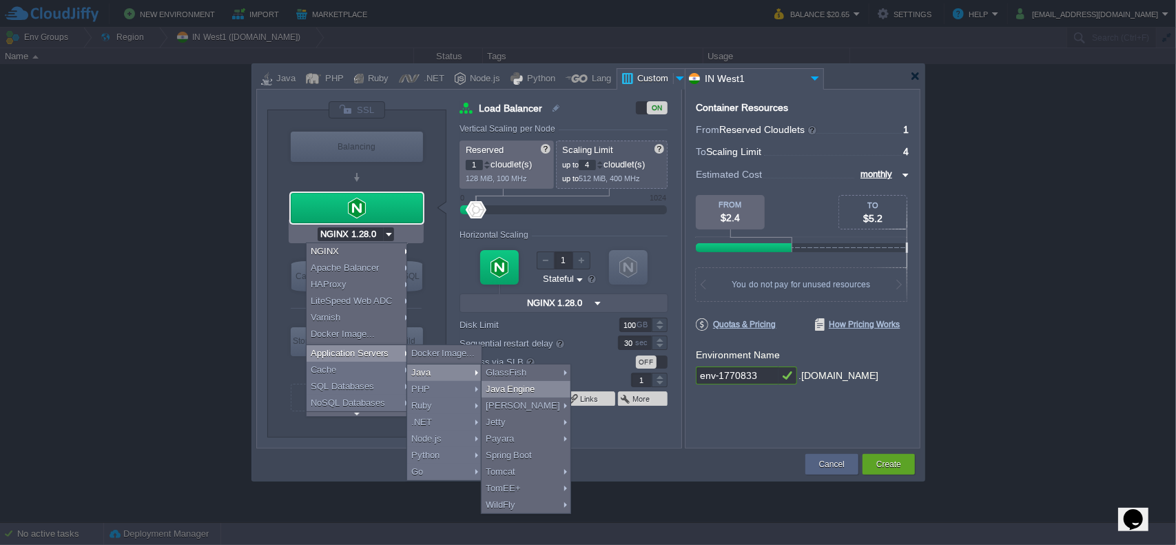
click at [522, 386] on div "Java Engine" at bounding box center [526, 389] width 89 height 17
type input "Application Servers"
type input "4"
type input "Java Engine"
type input "Oracle OpenJD..."
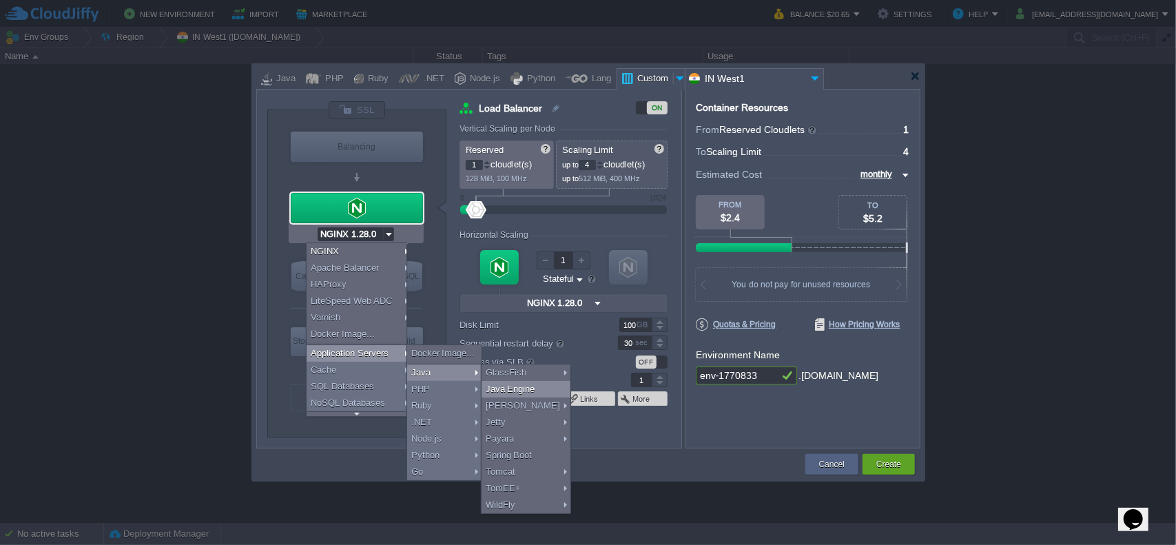
type input "Java Engine"
type input "Application Servers"
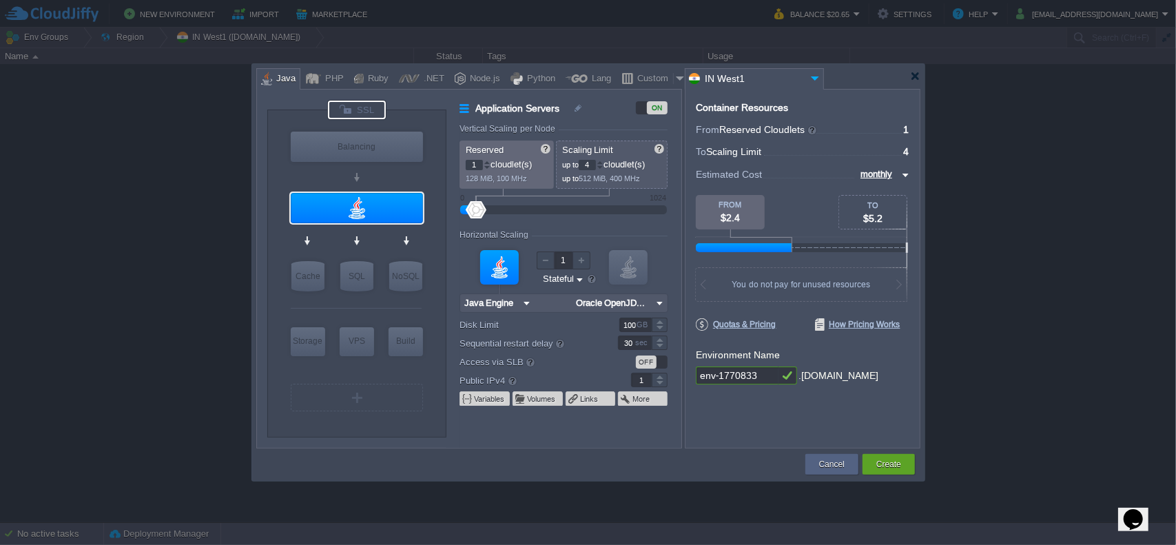
click at [344, 110] on div at bounding box center [357, 110] width 58 height 19
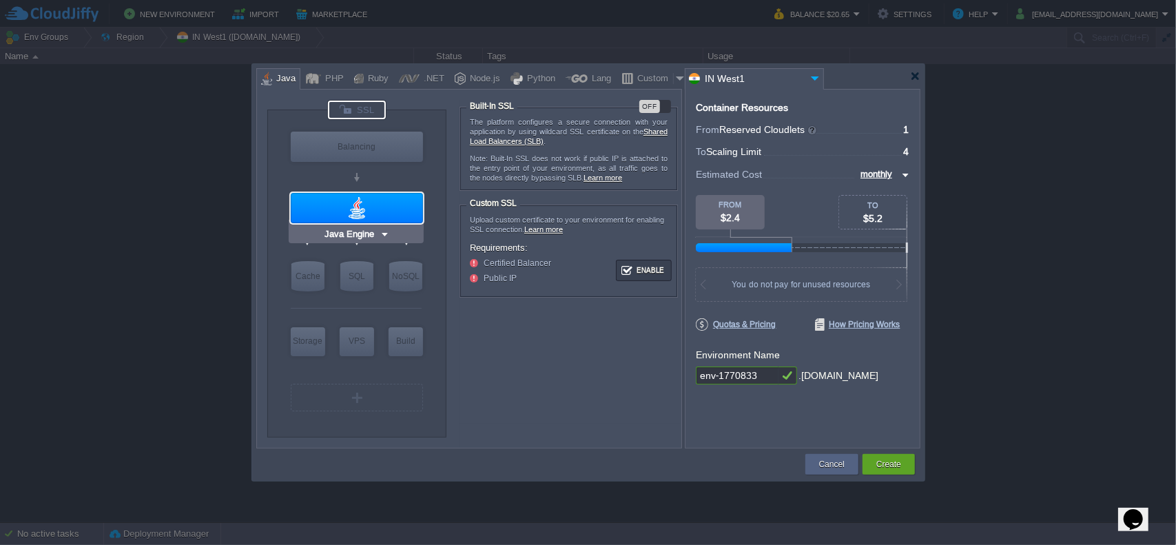
click at [388, 209] on div at bounding box center [357, 208] width 132 height 30
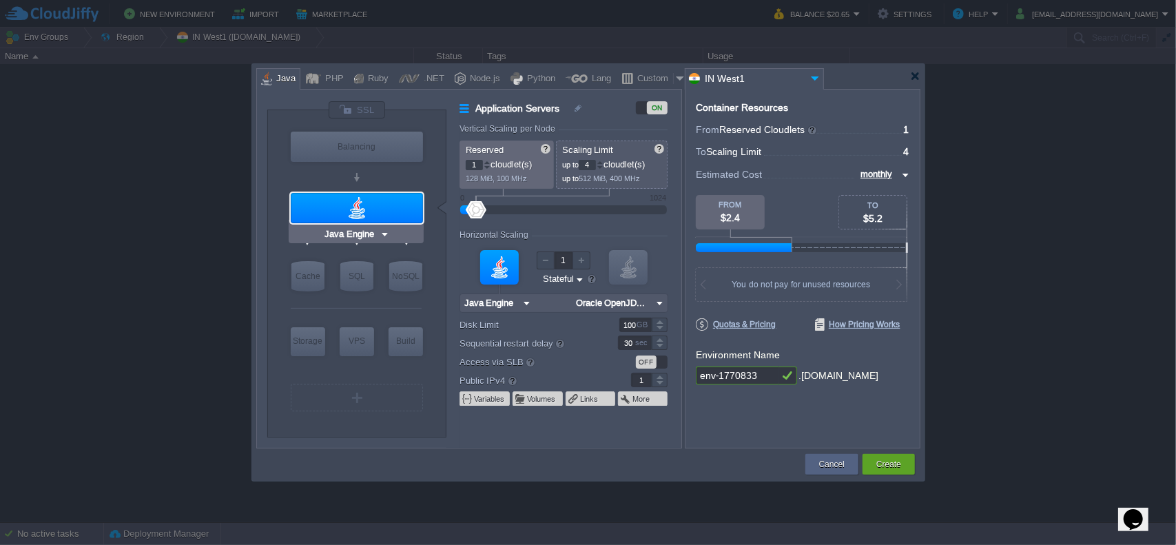
type input "Redis 7.2.4"
click at [654, 301] on img at bounding box center [659, 303] width 14 height 18
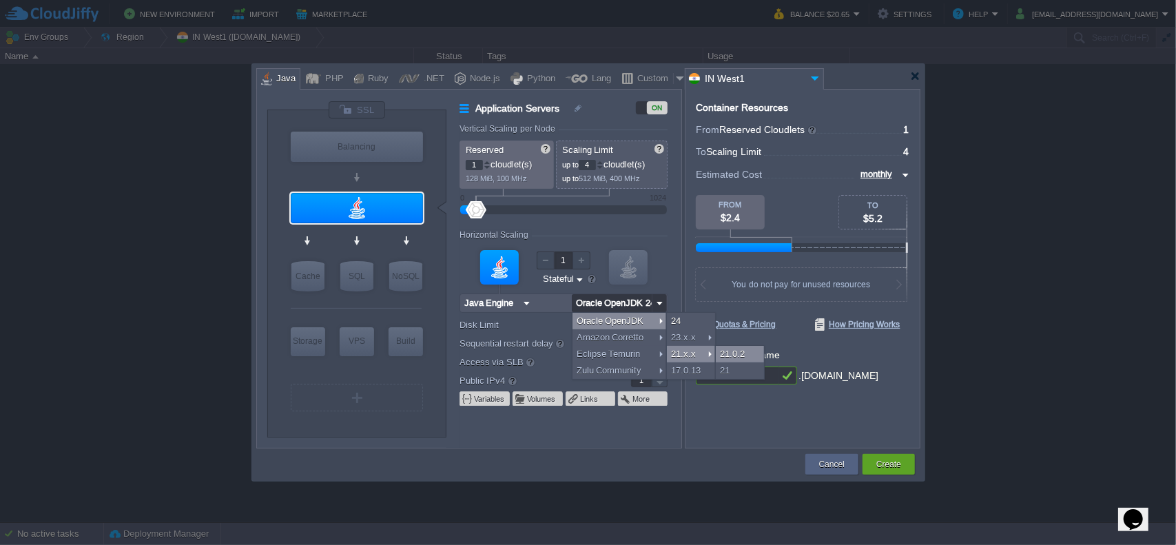
click at [729, 351] on div "21.0.2" at bounding box center [740, 354] width 48 height 17
type input "Oracle OpenJDK..."
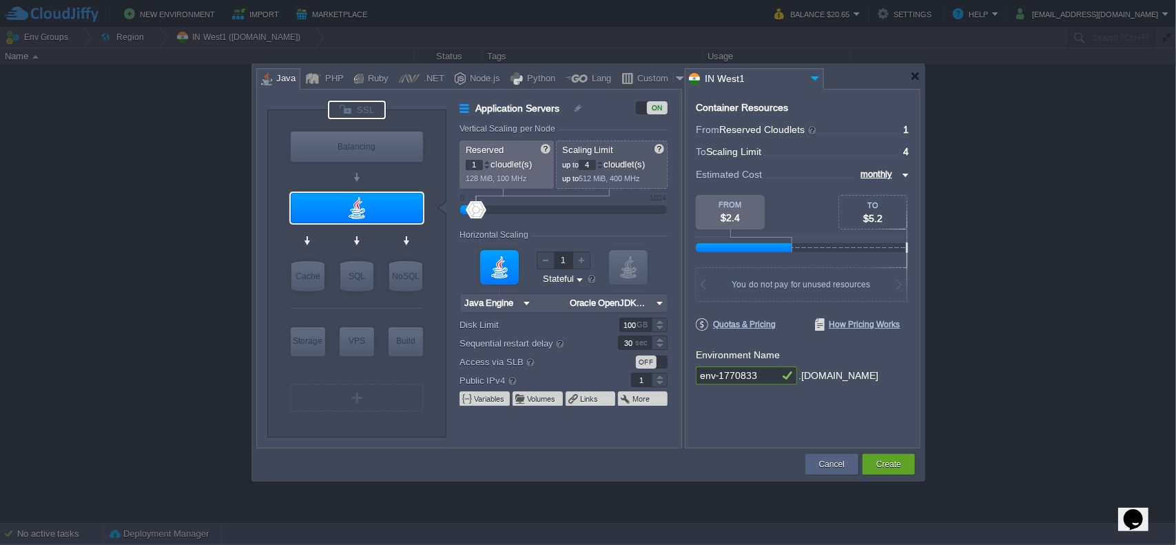
click at [364, 112] on div at bounding box center [357, 110] width 58 height 19
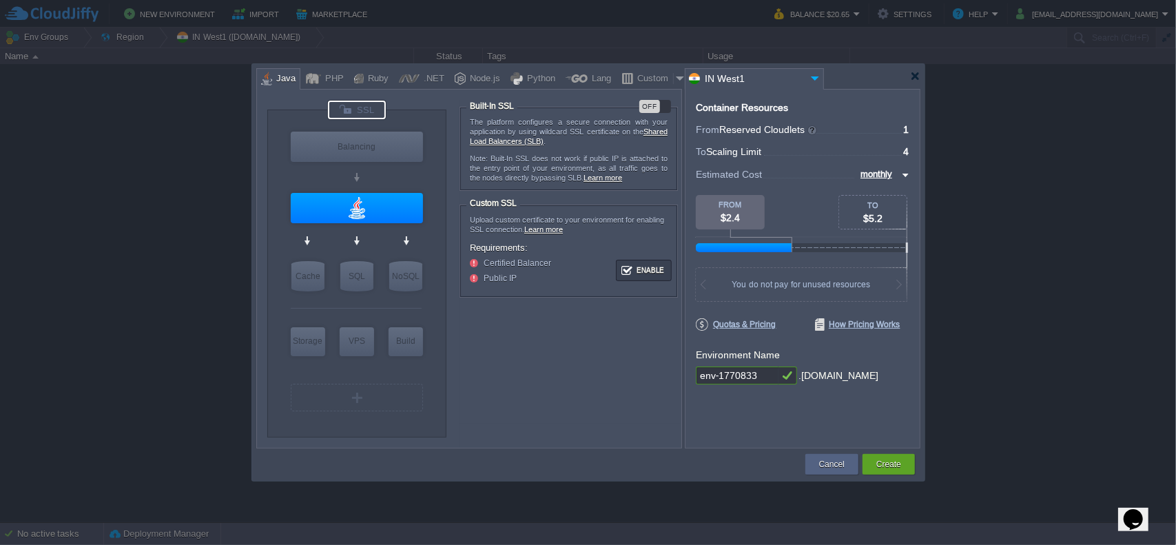
click at [666, 103] on div "OFF" at bounding box center [655, 106] width 32 height 13
click at [665, 268] on button "Enable" at bounding box center [644, 270] width 52 height 17
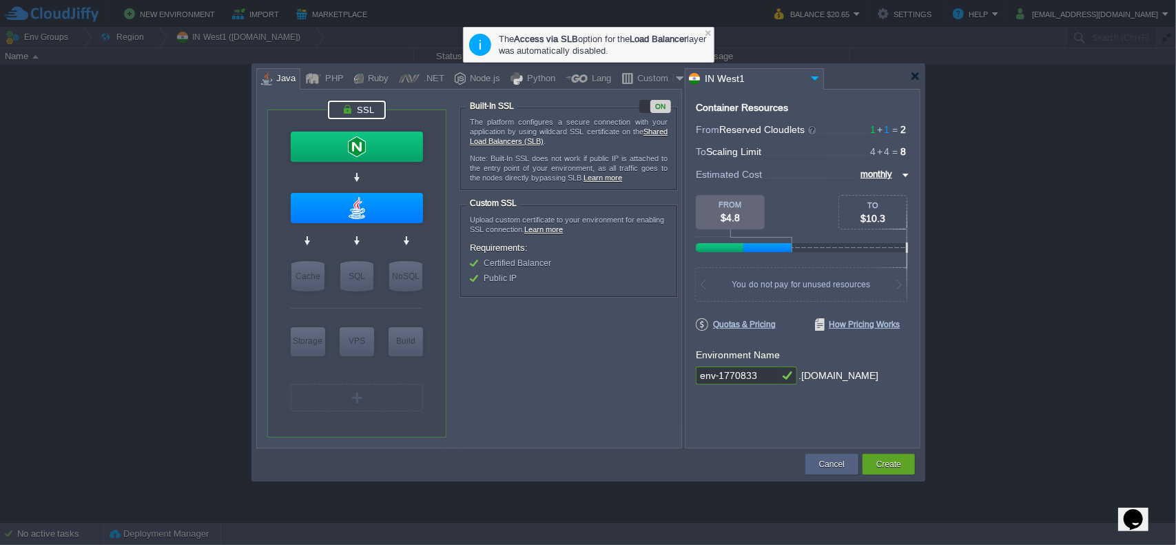
type input "NGINX 1.28.0"
